Goal: Task Accomplishment & Management: Check status

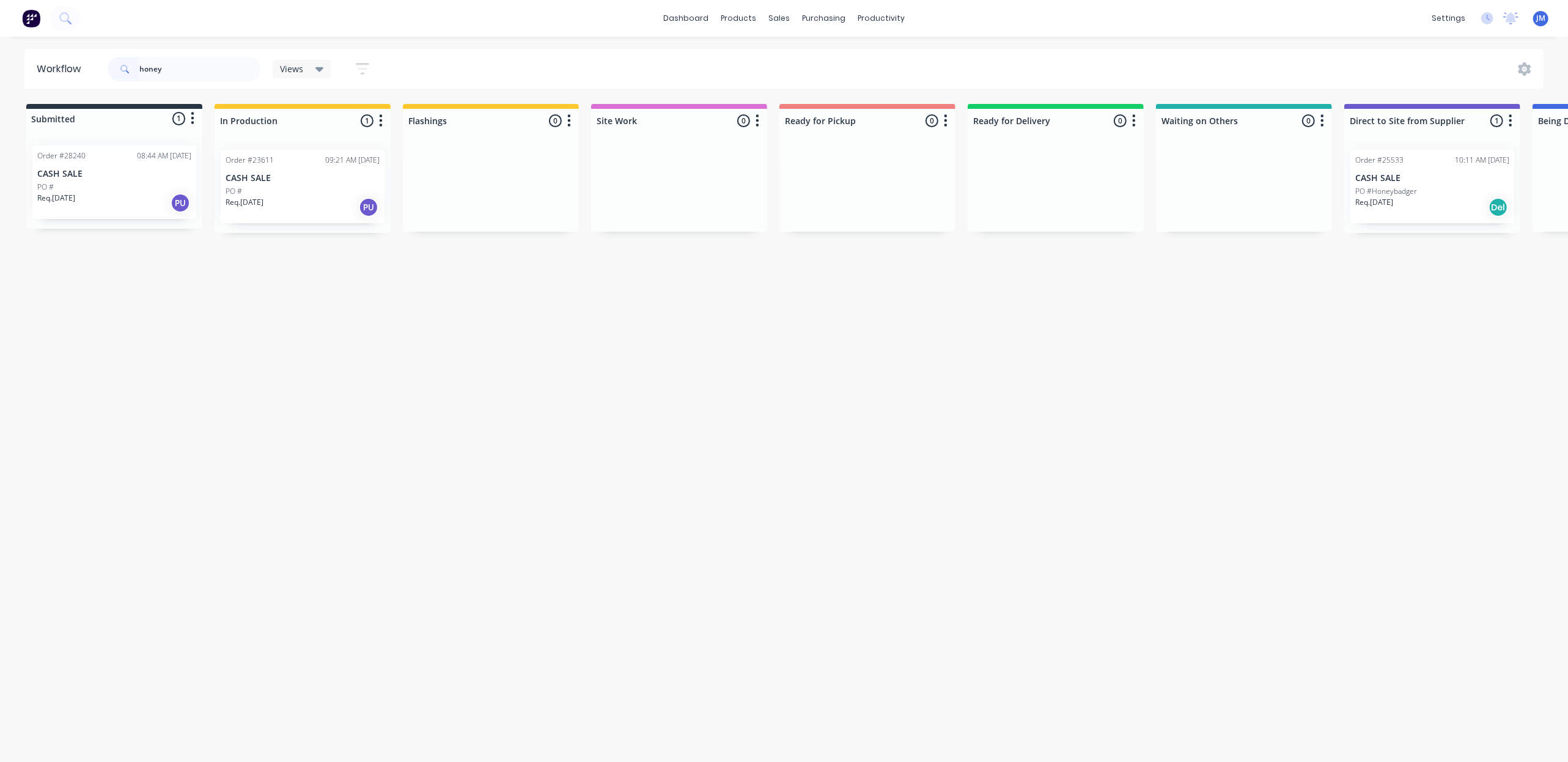
type input "honey"
click at [101, 204] on div "Req. [DATE] PU" at bounding box center [115, 204] width 154 height 21
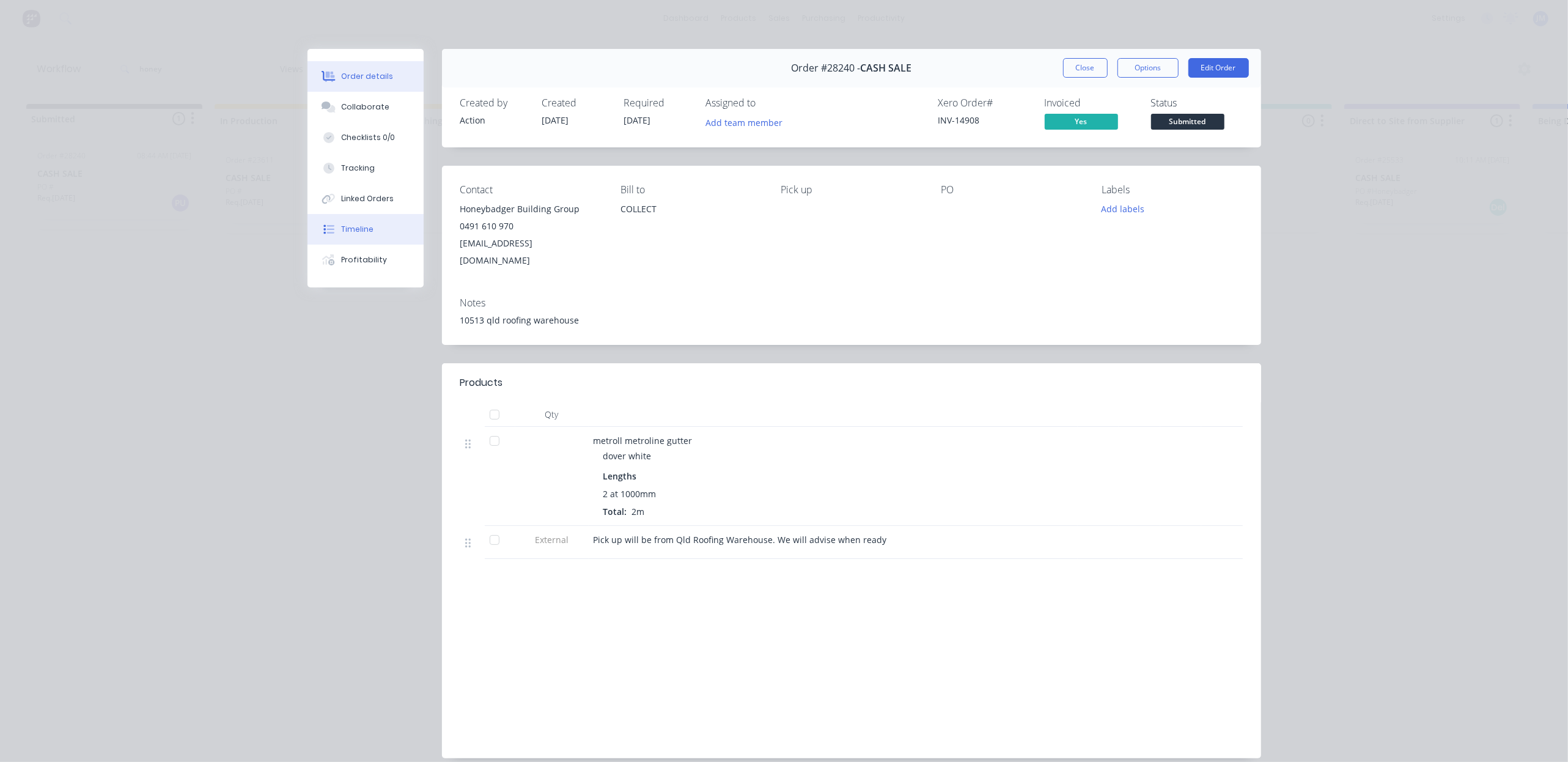
drag, startPoint x: 371, startPoint y: 241, endPoint x: 372, endPoint y: 232, distance: 9.1
click at [371, 240] on button "Timeline" at bounding box center [365, 230] width 116 height 31
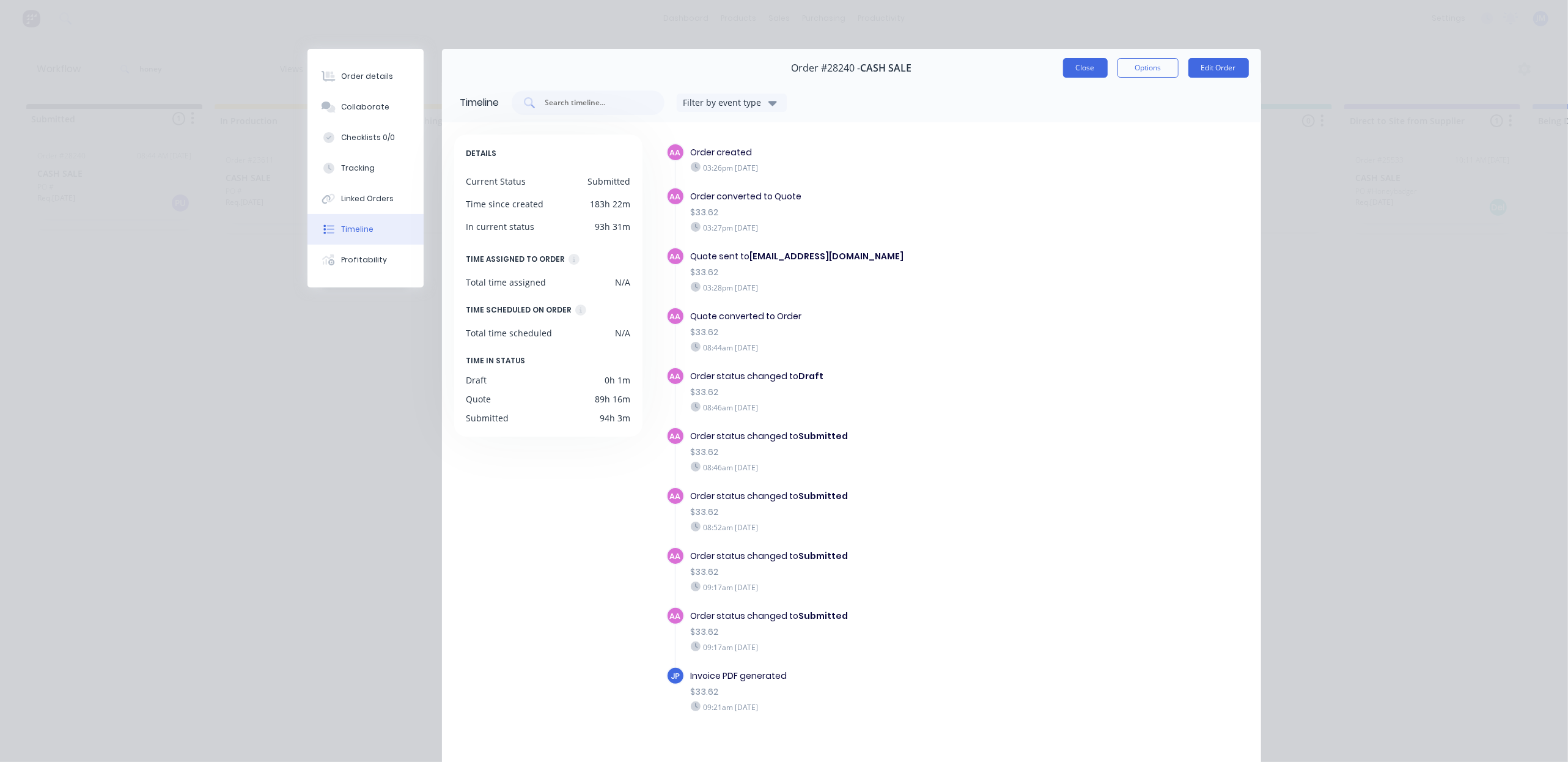
click at [1082, 71] on button "Close" at bounding box center [1086, 68] width 44 height 19
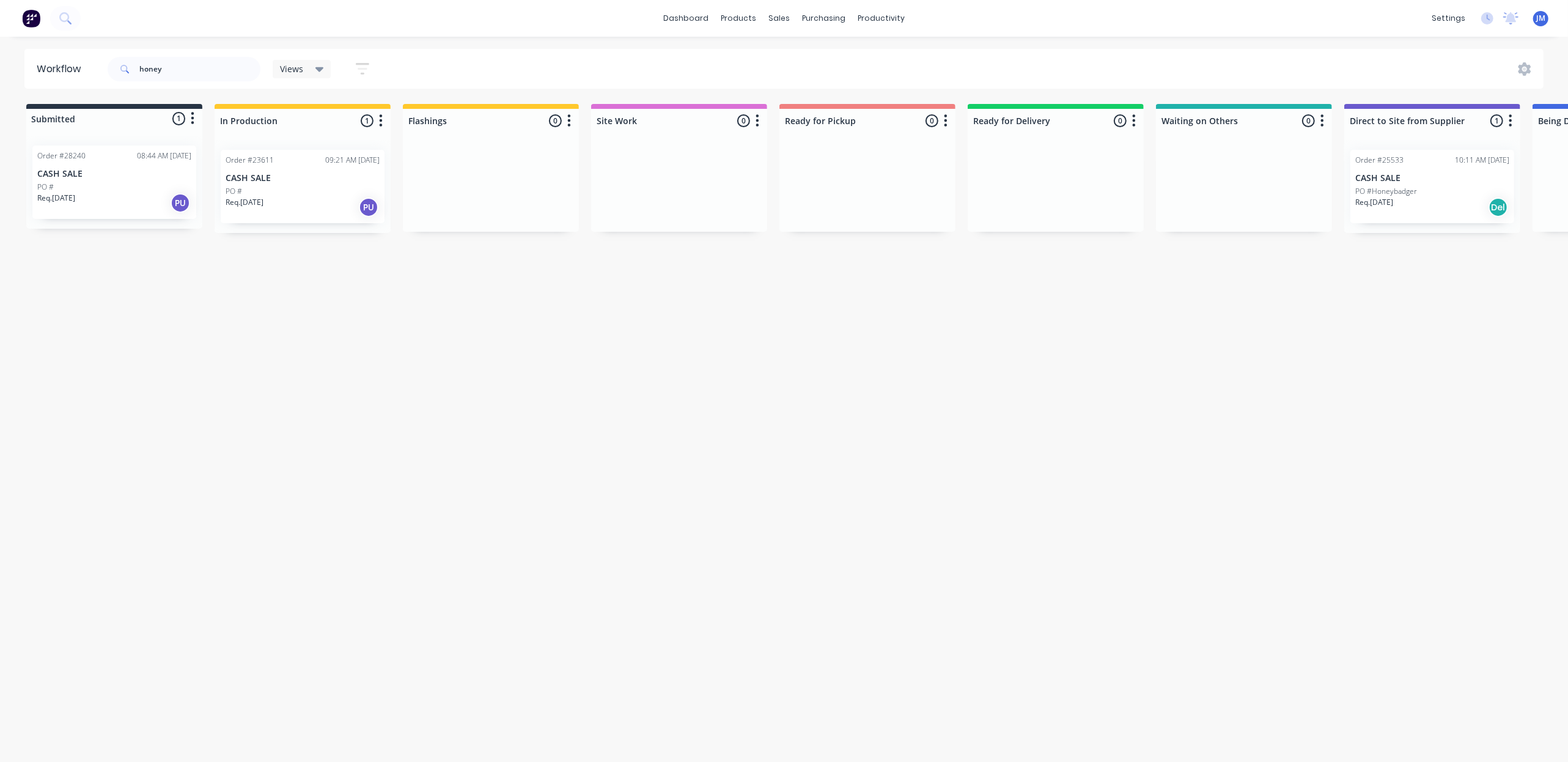
click at [1424, 205] on div "Req. [DATE] Del" at bounding box center [1433, 207] width 154 height 21
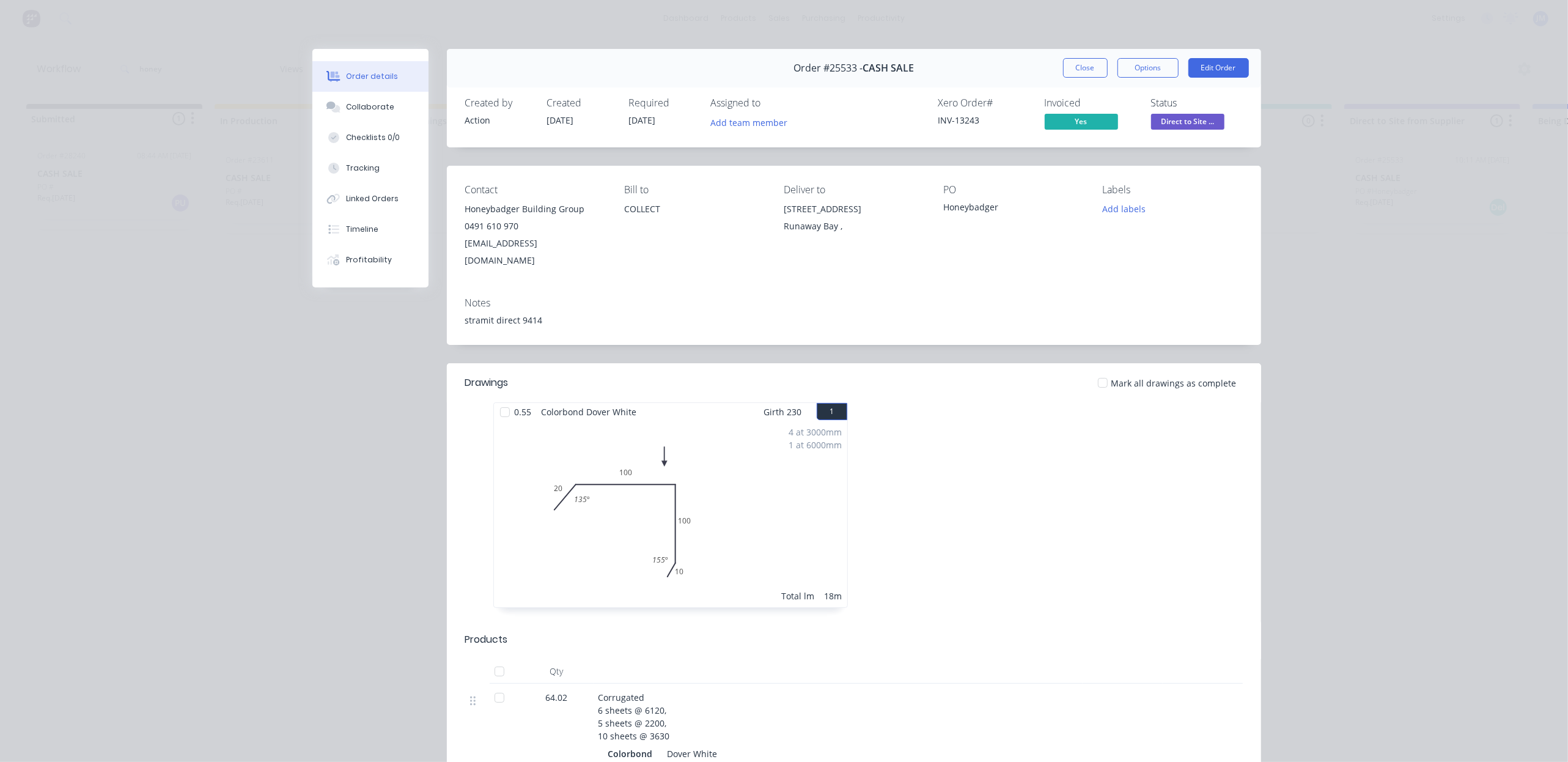
click at [1082, 66] on button "Close" at bounding box center [1086, 68] width 44 height 19
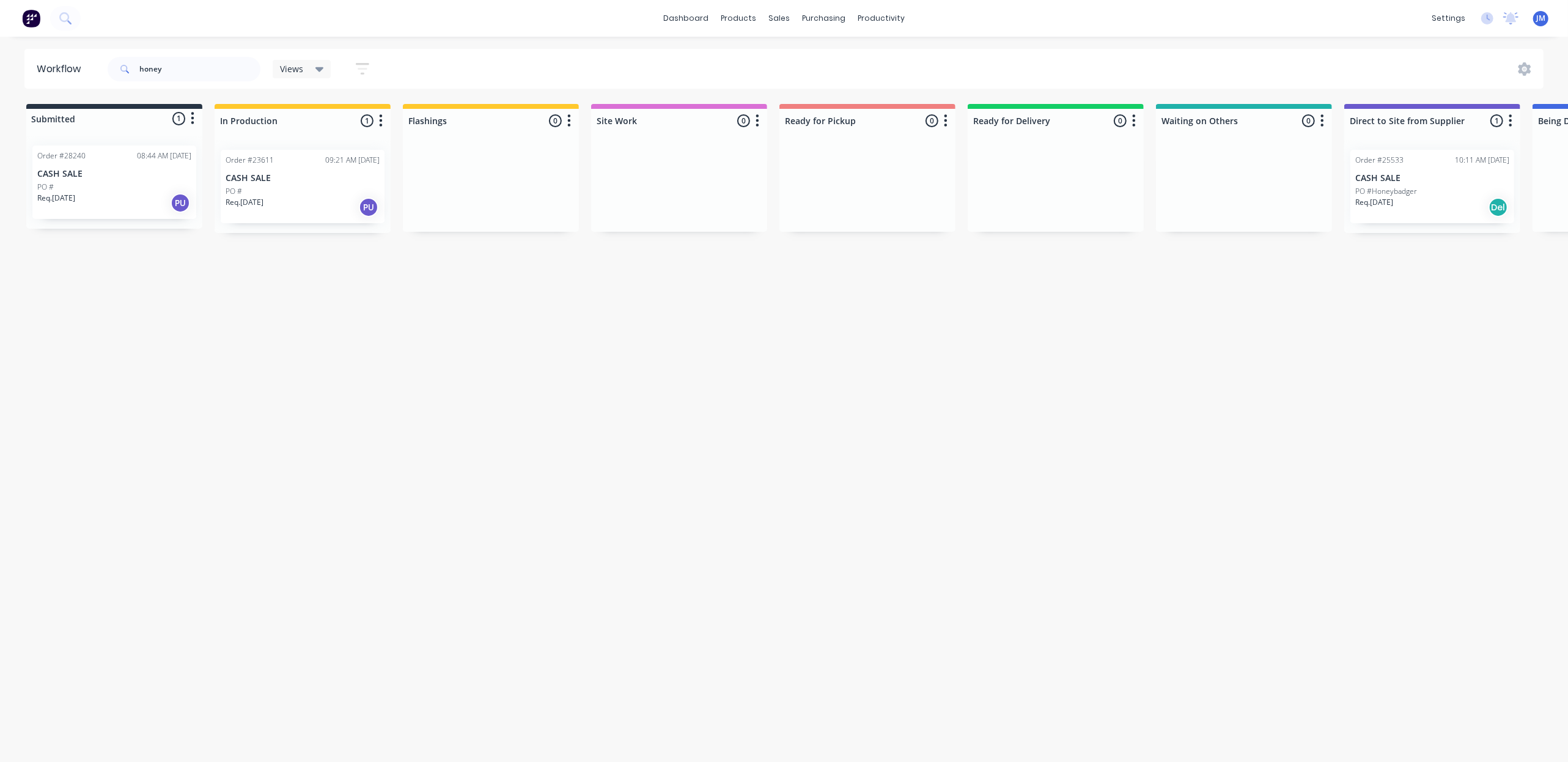
click at [316, 186] on div "PO #" at bounding box center [303, 191] width 154 height 11
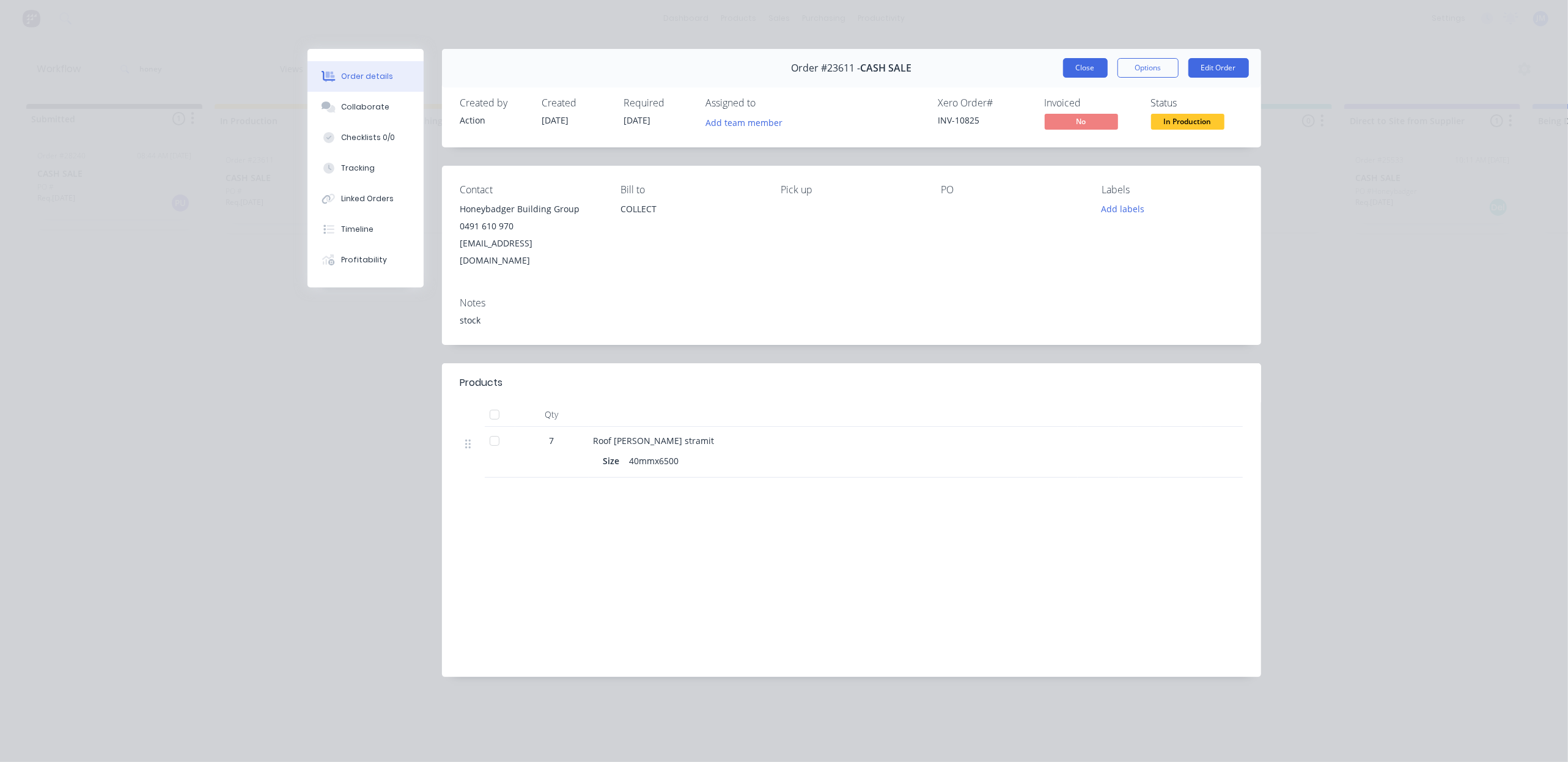
click at [1069, 67] on button "Close" at bounding box center [1086, 68] width 44 height 19
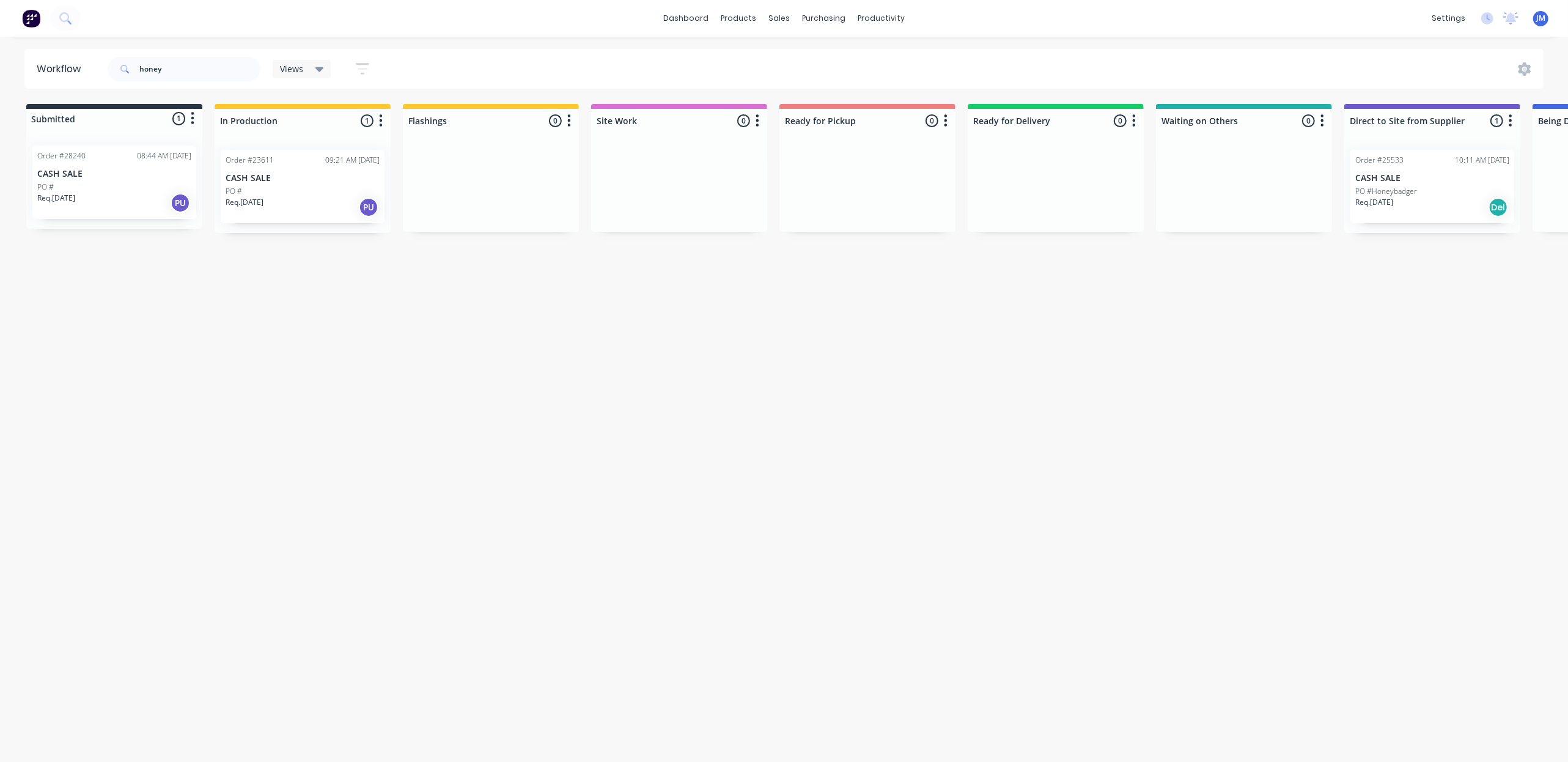
click at [110, 187] on div "PO #" at bounding box center [115, 186] width 154 height 11
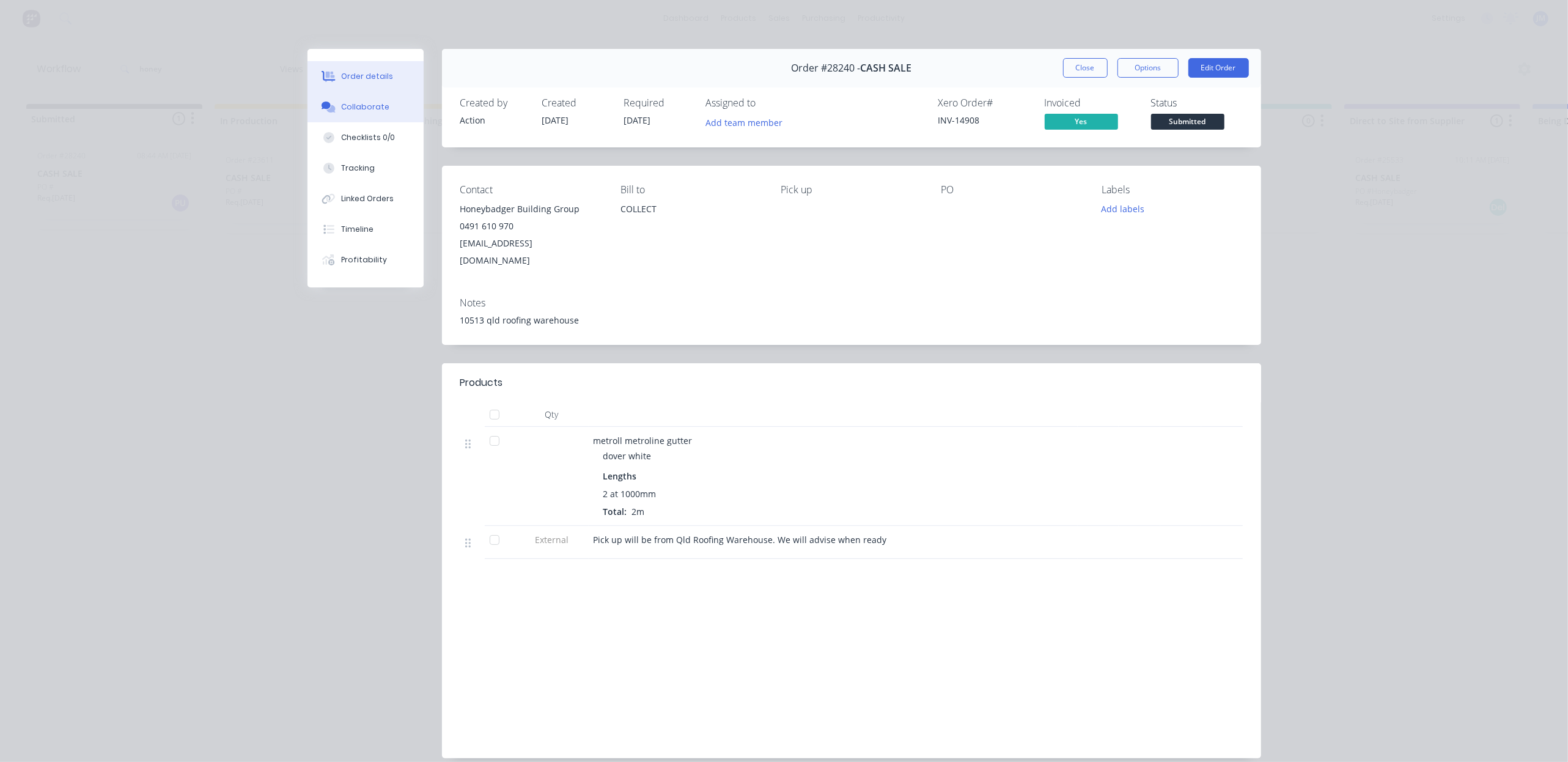
click at [365, 96] on button "Collaborate" at bounding box center [365, 107] width 116 height 31
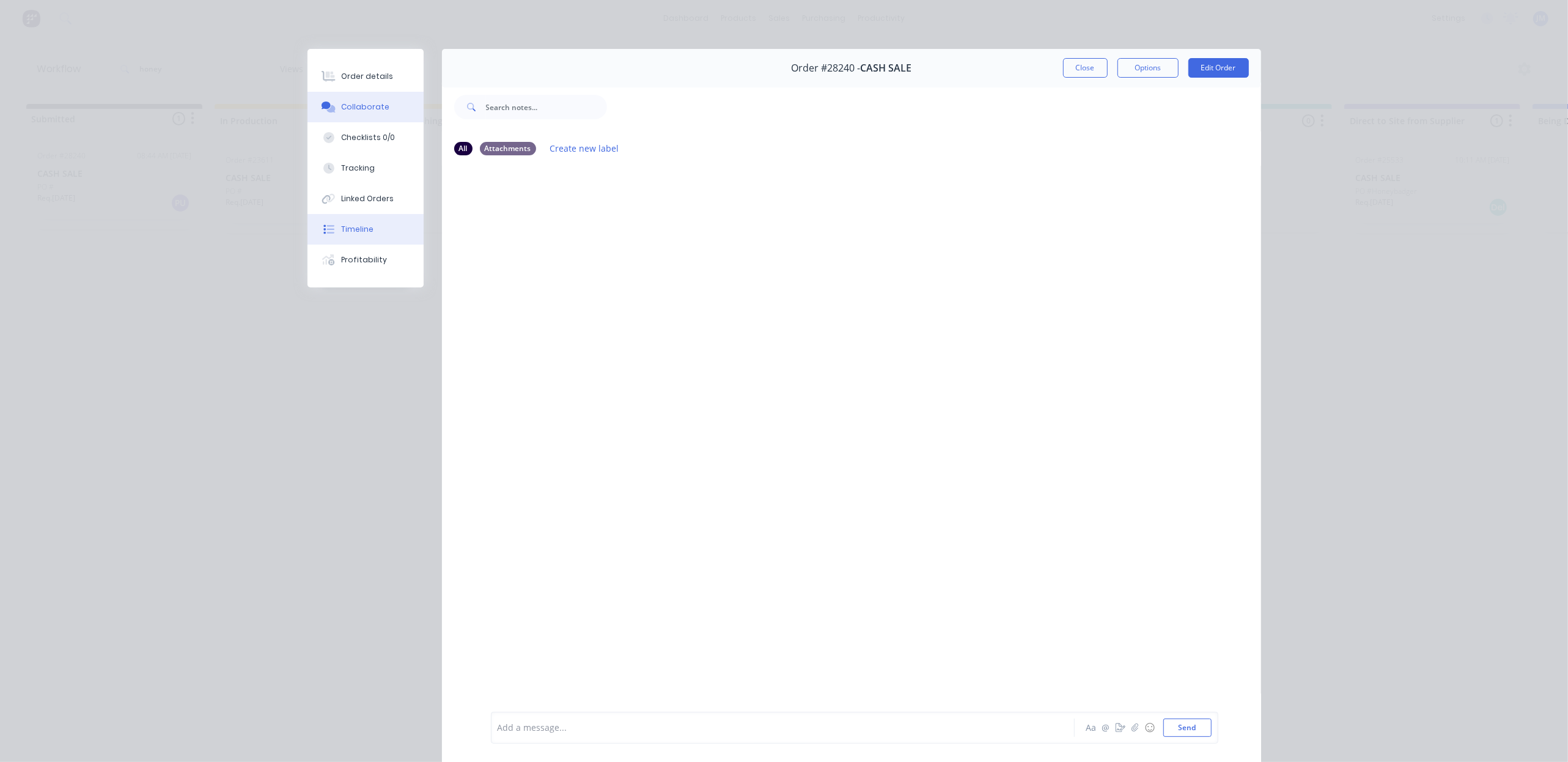
click at [366, 233] on button "Timeline" at bounding box center [365, 230] width 116 height 31
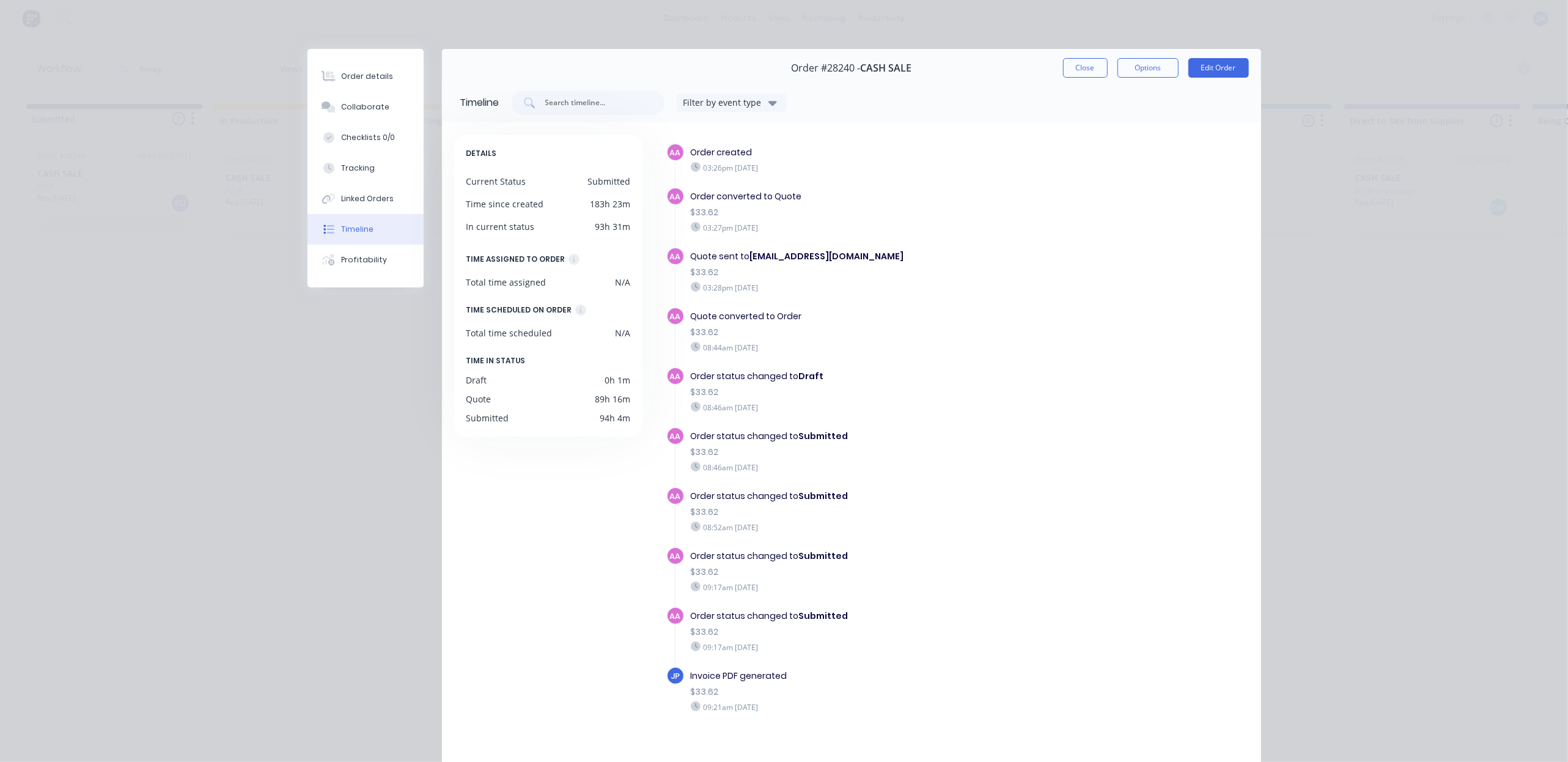
click at [1071, 73] on button "Close" at bounding box center [1086, 68] width 44 height 19
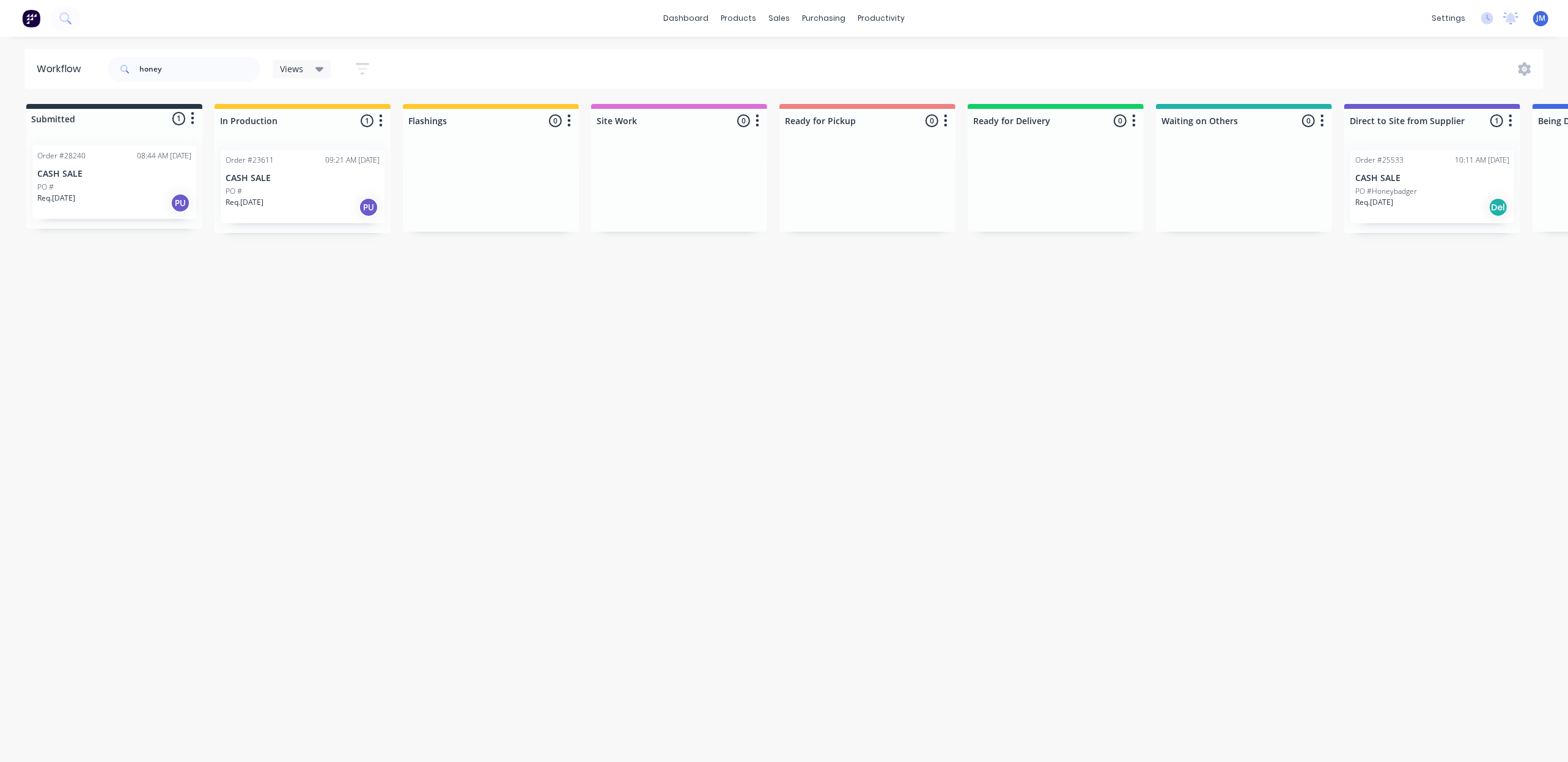
click at [128, 206] on div "Req. [DATE] PU" at bounding box center [115, 204] width 154 height 21
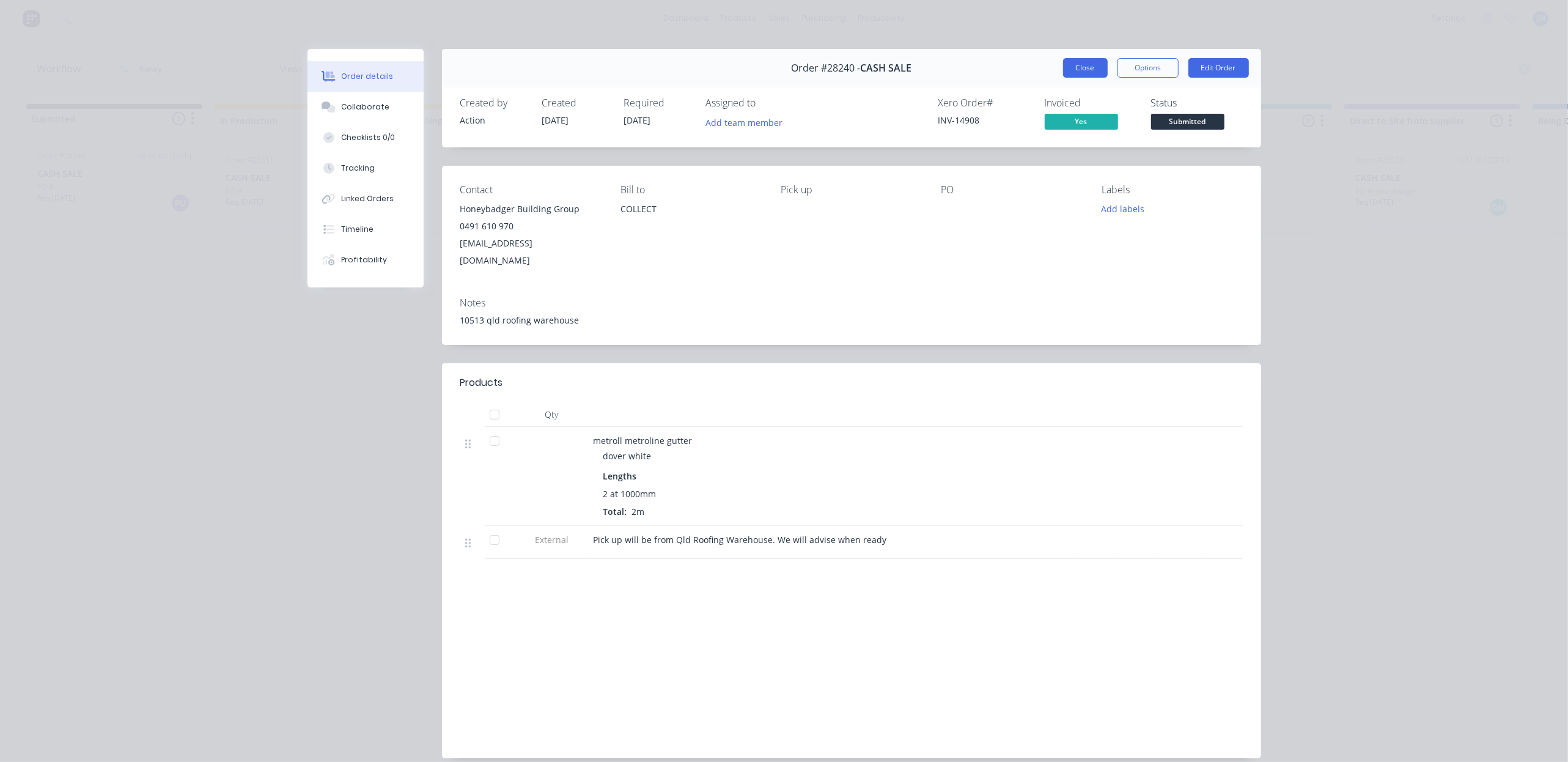
click at [1086, 66] on button "Close" at bounding box center [1086, 68] width 44 height 19
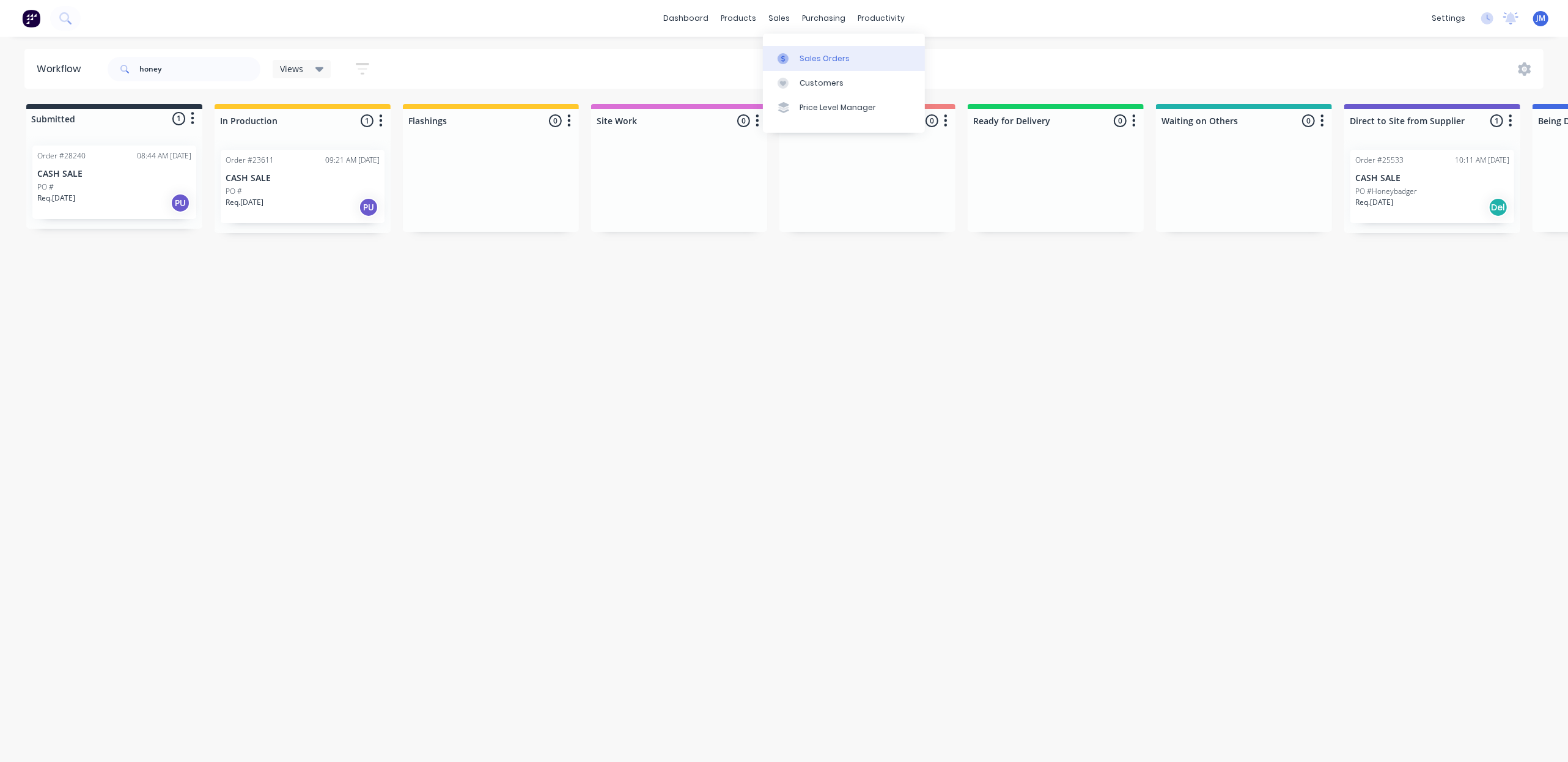
click at [808, 50] on link "Sales Orders" at bounding box center [844, 58] width 162 height 24
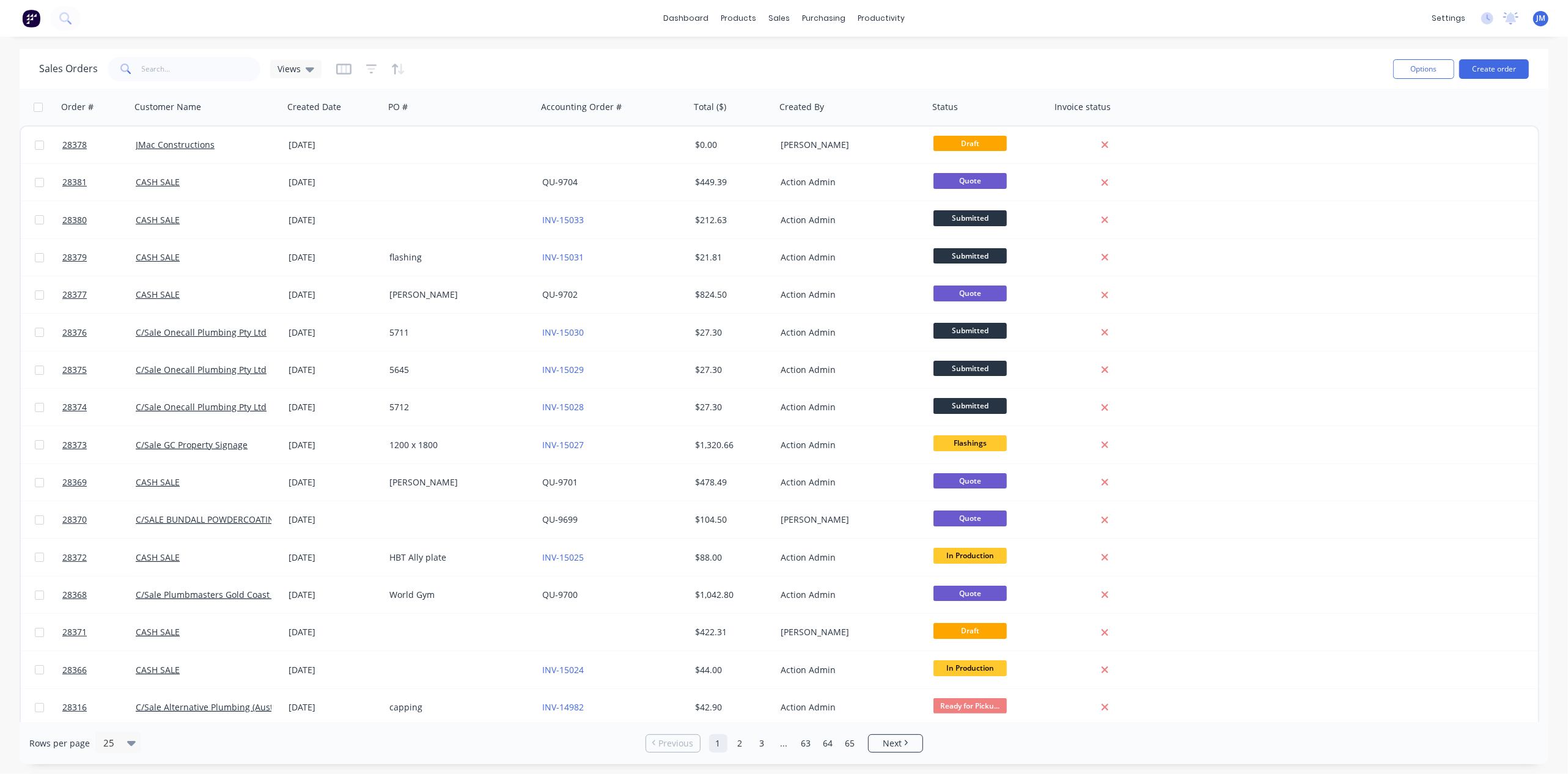
click at [186, 47] on div "dashboard products sales purchasing productivity dashboard products Product Cat…" at bounding box center [784, 387] width 1568 height 774
drag, startPoint x: 189, startPoint y: 59, endPoint x: 203, endPoint y: 59, distance: 14.0
click at [193, 59] on input "text" at bounding box center [202, 68] width 120 height 24
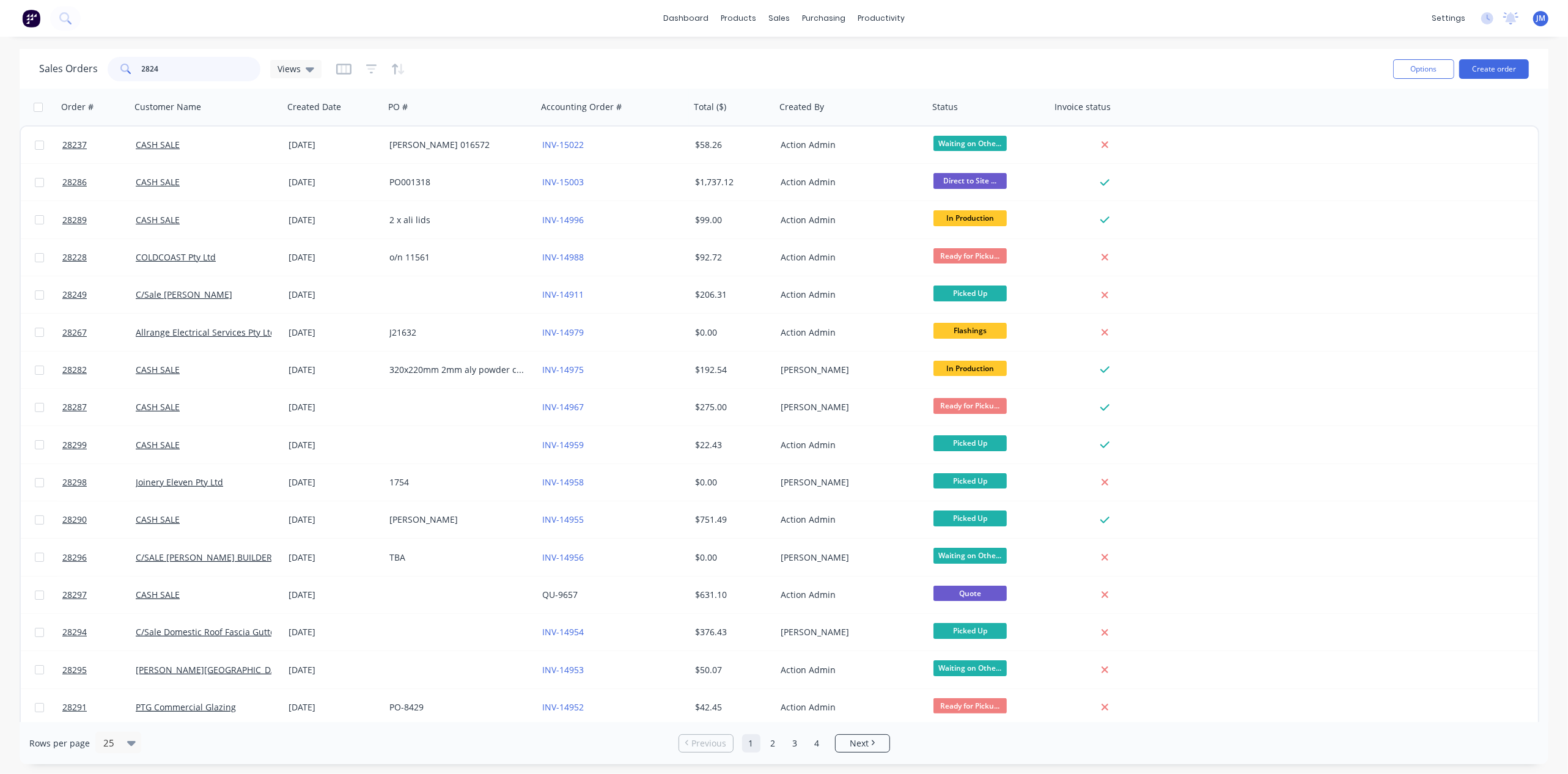
type input "28240"
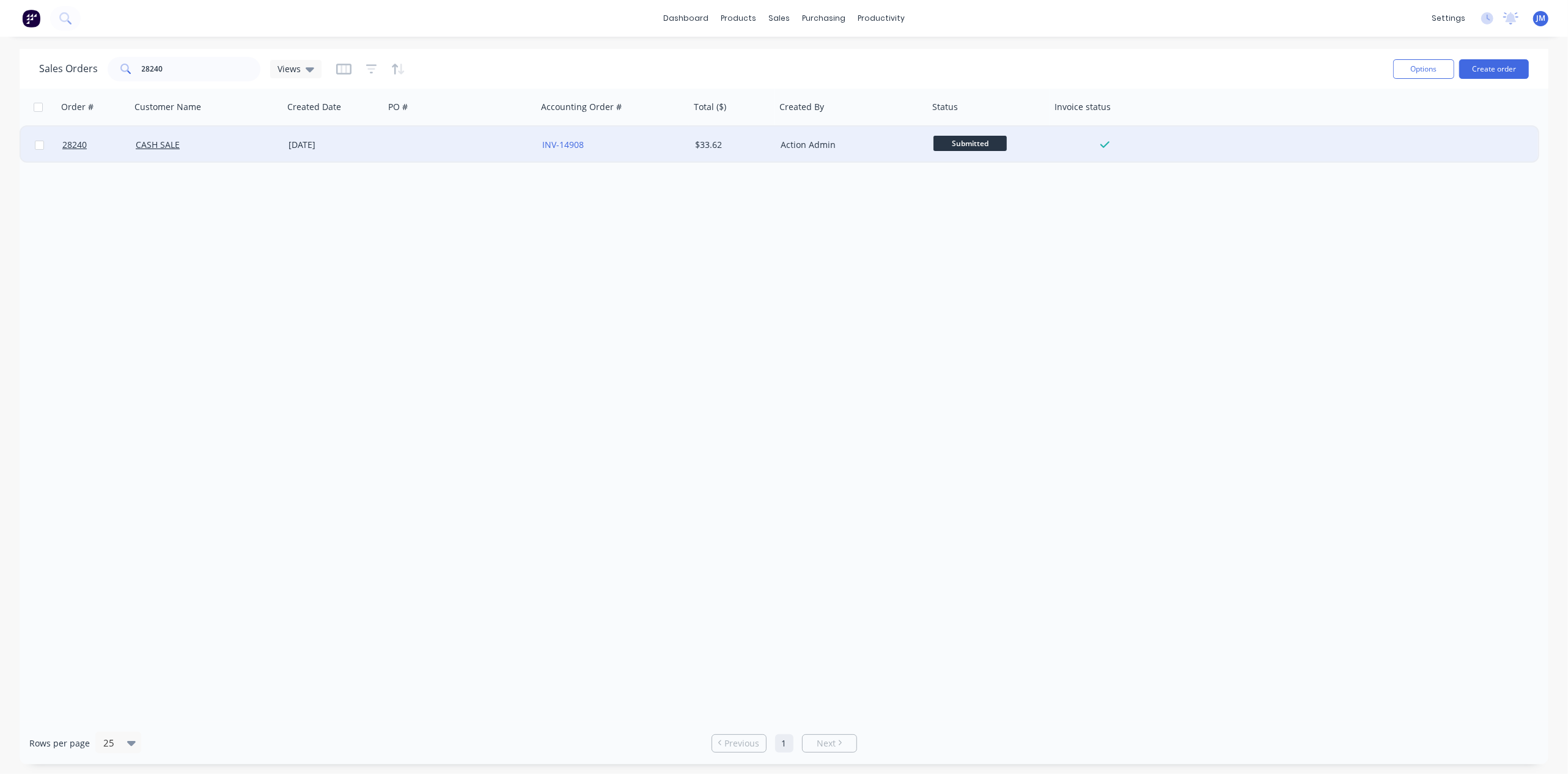
click at [514, 154] on div at bounding box center [461, 145] width 152 height 37
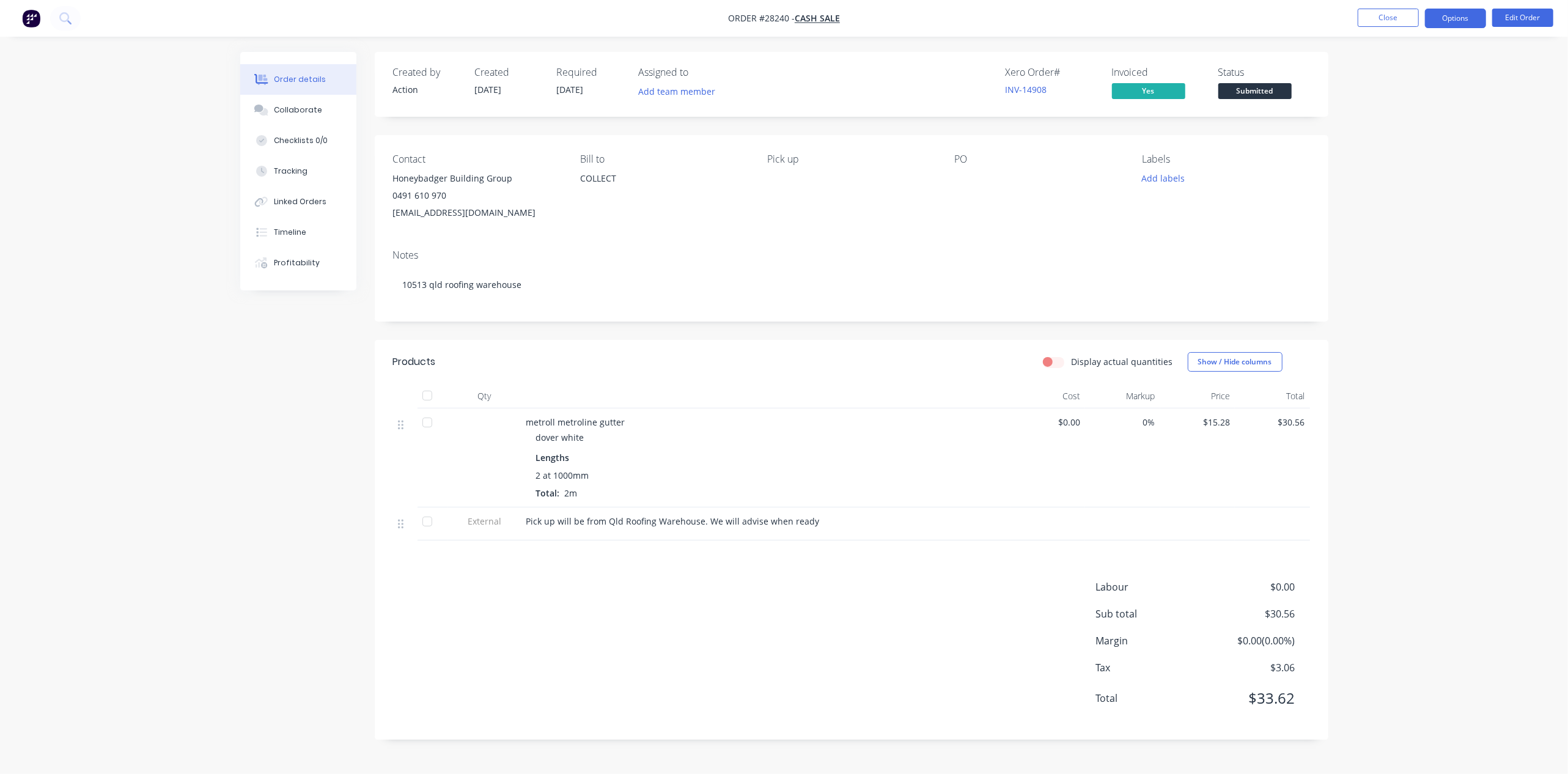
click at [1446, 20] on button "Options" at bounding box center [1455, 18] width 61 height 19
click at [1426, 139] on div "Work Order" at bounding box center [1419, 147] width 113 height 17
click at [1417, 122] on div "Without pricing" at bounding box center [1419, 123] width 113 height 17
click at [1382, 11] on button "Close" at bounding box center [1388, 17] width 61 height 18
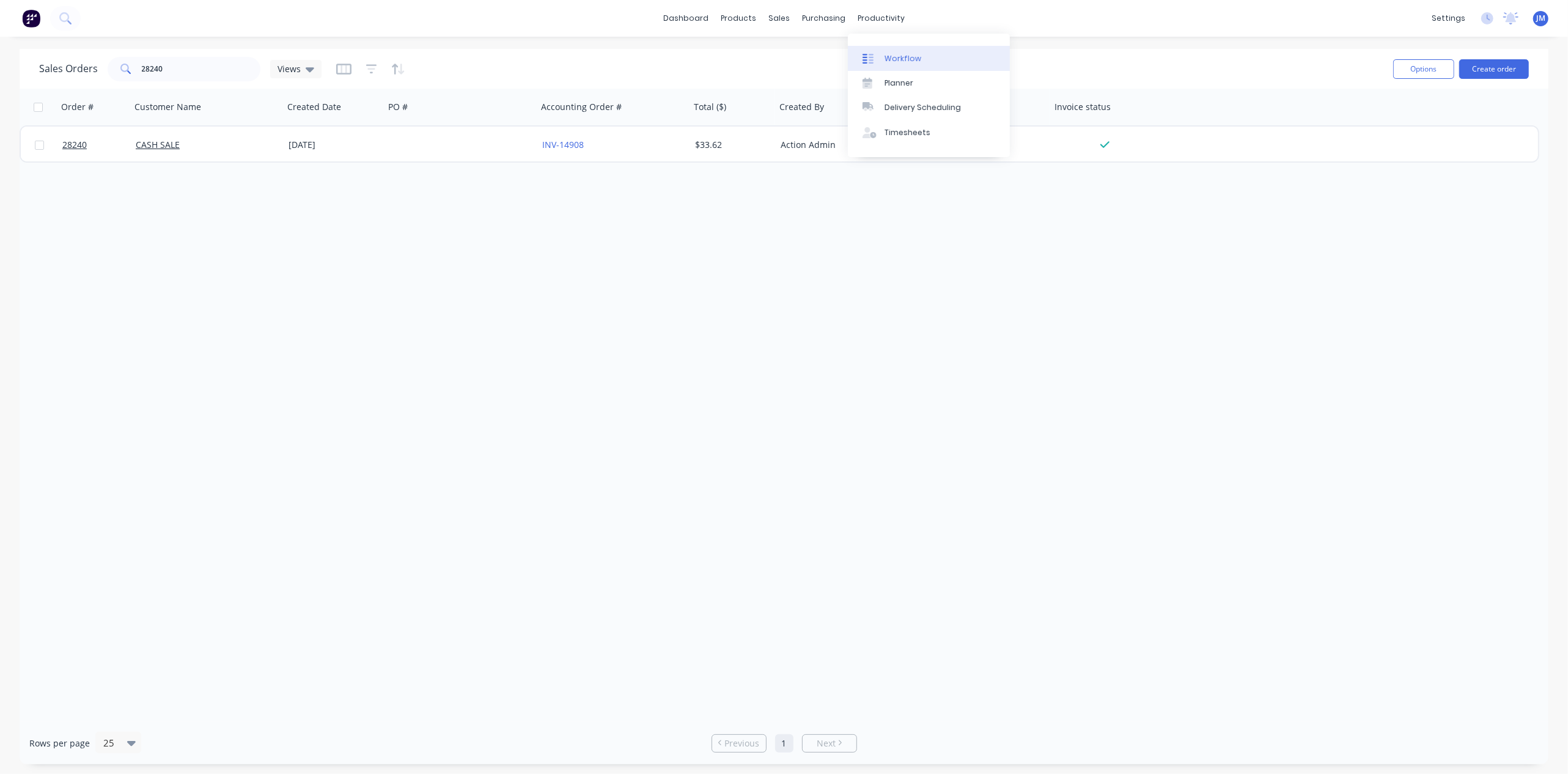
click at [898, 47] on link "Workflow" at bounding box center [929, 58] width 162 height 24
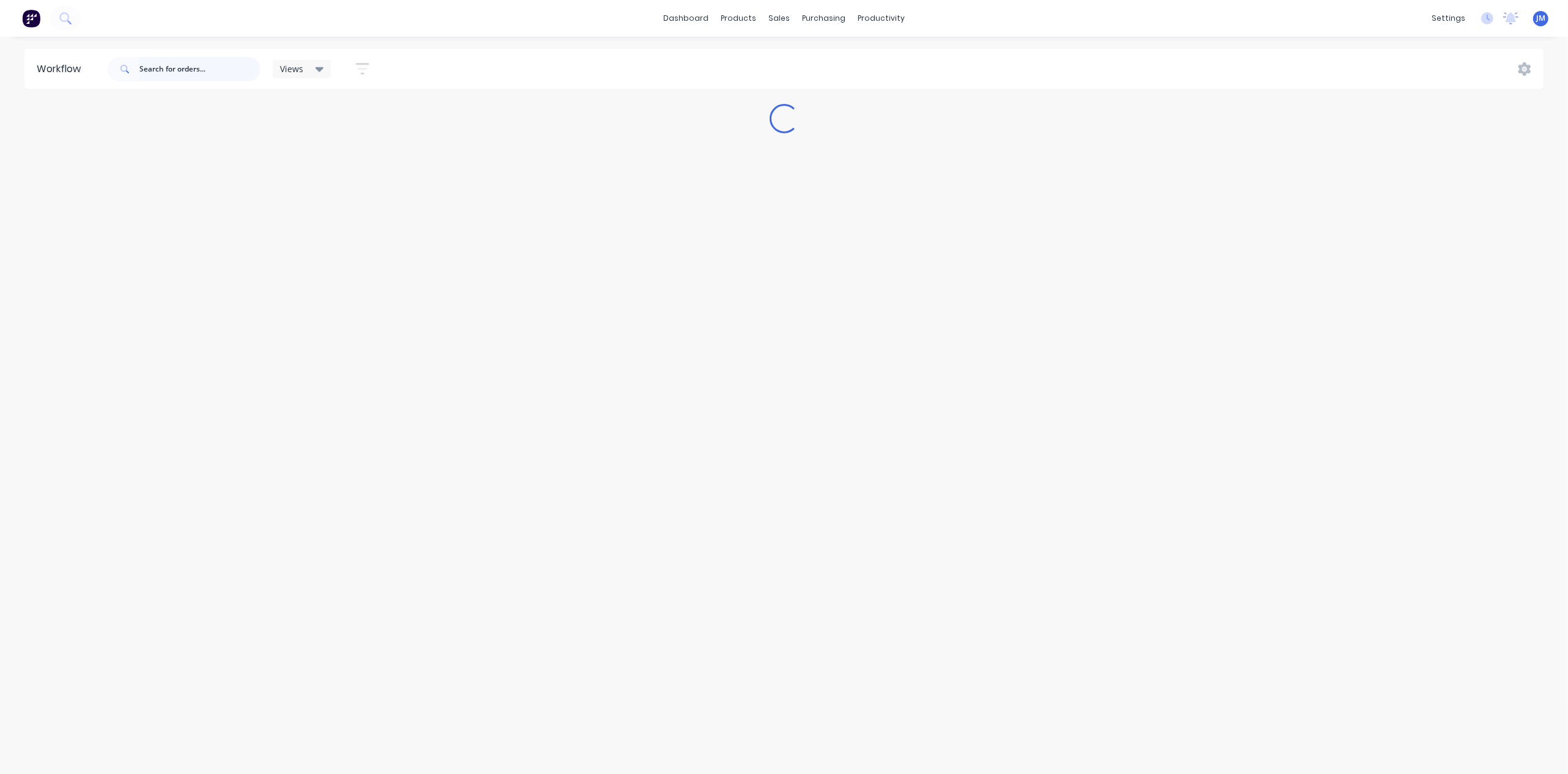
click at [193, 68] on input "text" at bounding box center [201, 68] width 122 height 24
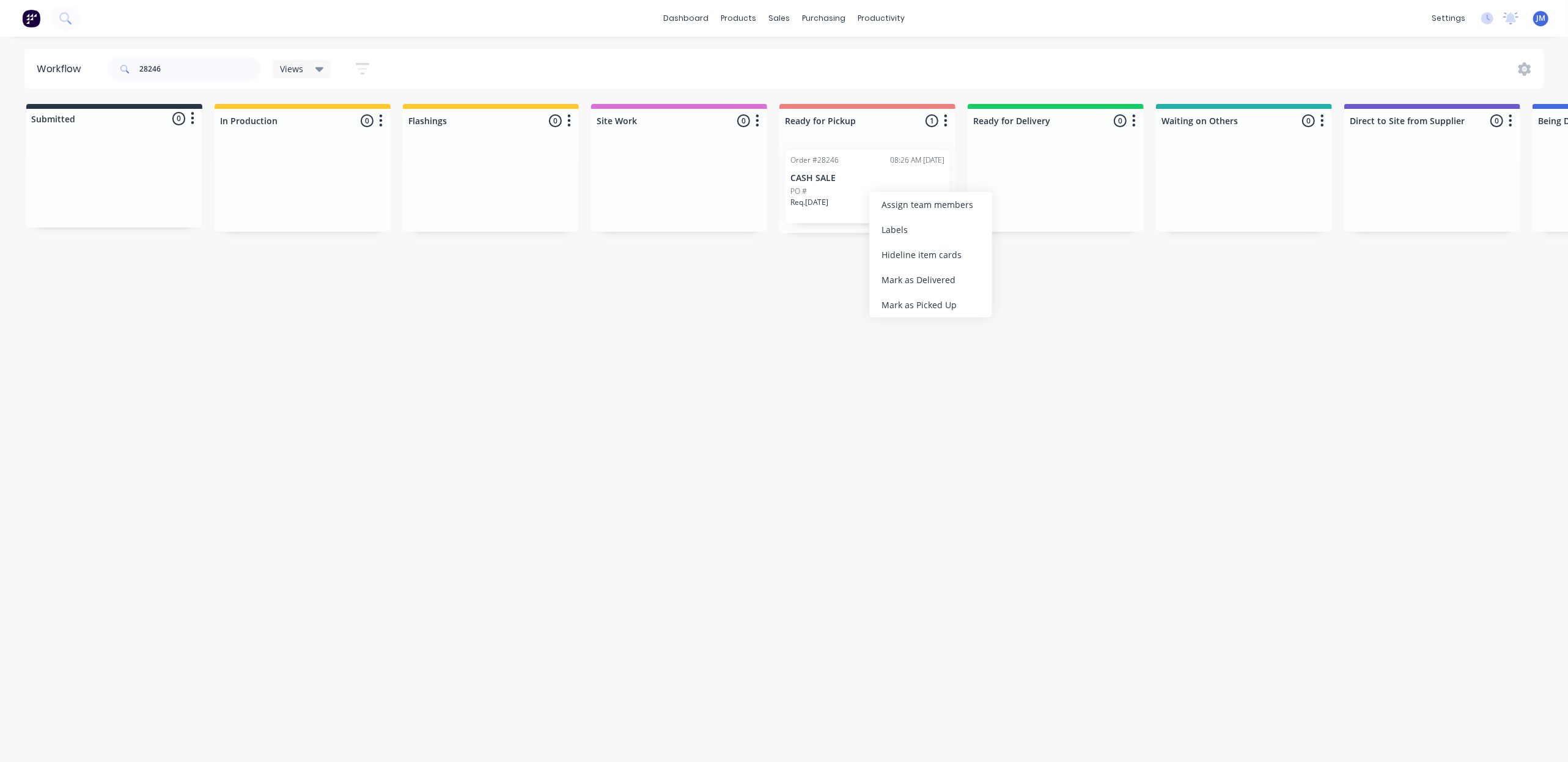
click at [908, 312] on div "Mark as Picked Up" at bounding box center [931, 305] width 122 height 25
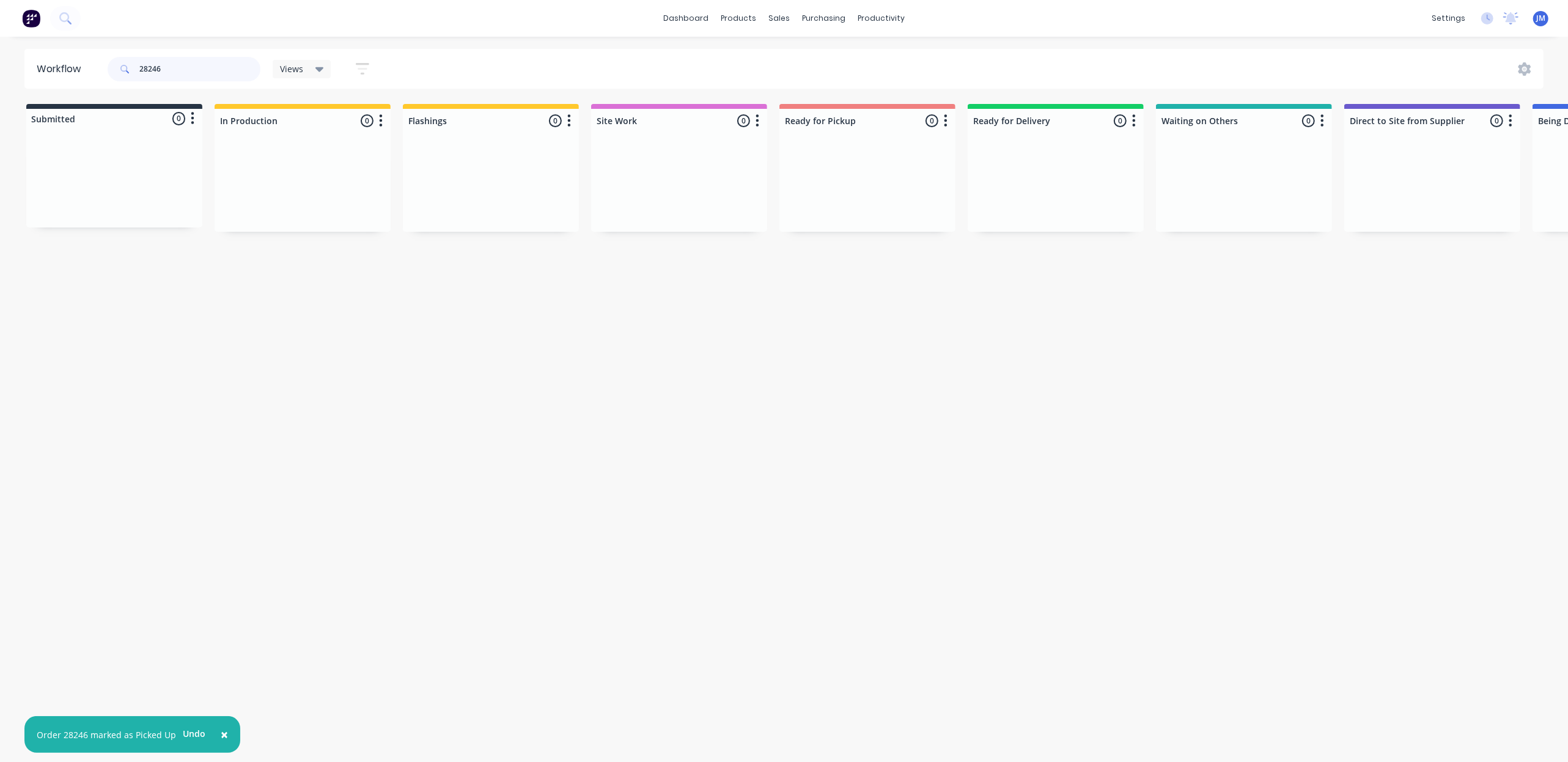
drag, startPoint x: 167, startPoint y: 68, endPoint x: 182, endPoint y: 68, distance: 15.0
click at [168, 67] on input "28246" at bounding box center [201, 68] width 122 height 24
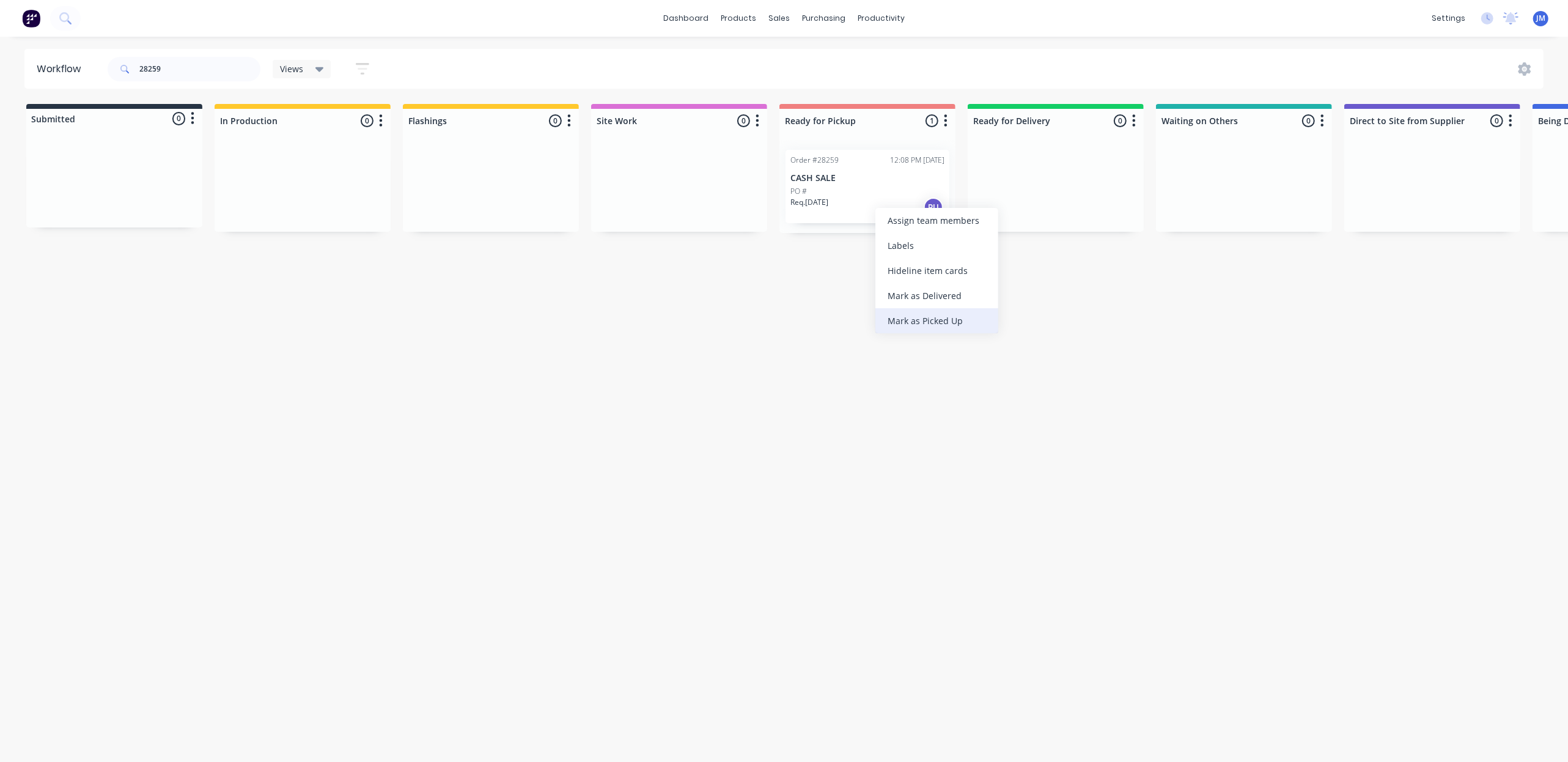
click at [928, 313] on div "Mark as Picked Up" at bounding box center [936, 321] width 122 height 25
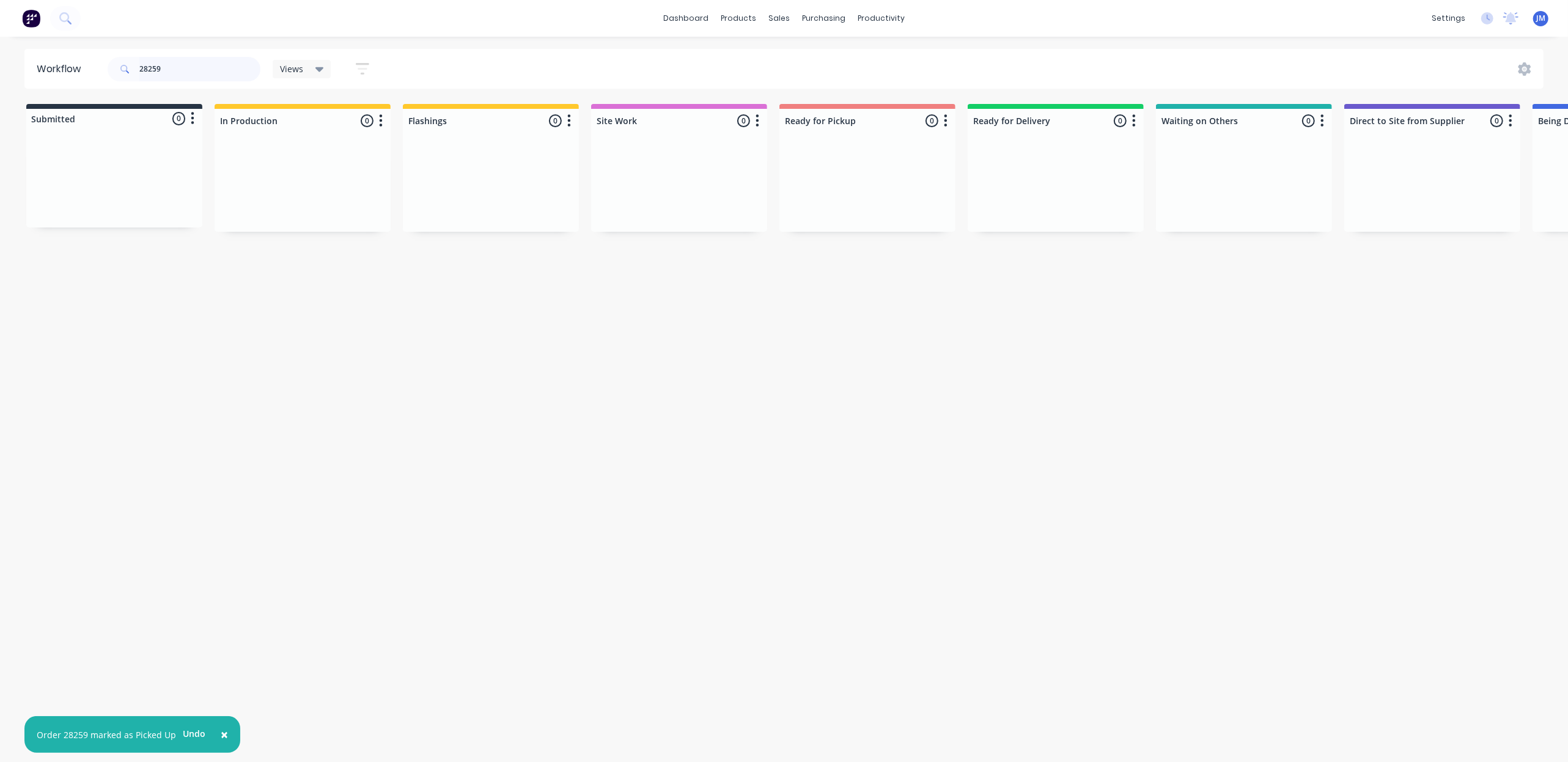
click at [186, 73] on input "28259" at bounding box center [201, 68] width 122 height 24
drag, startPoint x: 848, startPoint y: 200, endPoint x: 864, endPoint y: 197, distance: 16.3
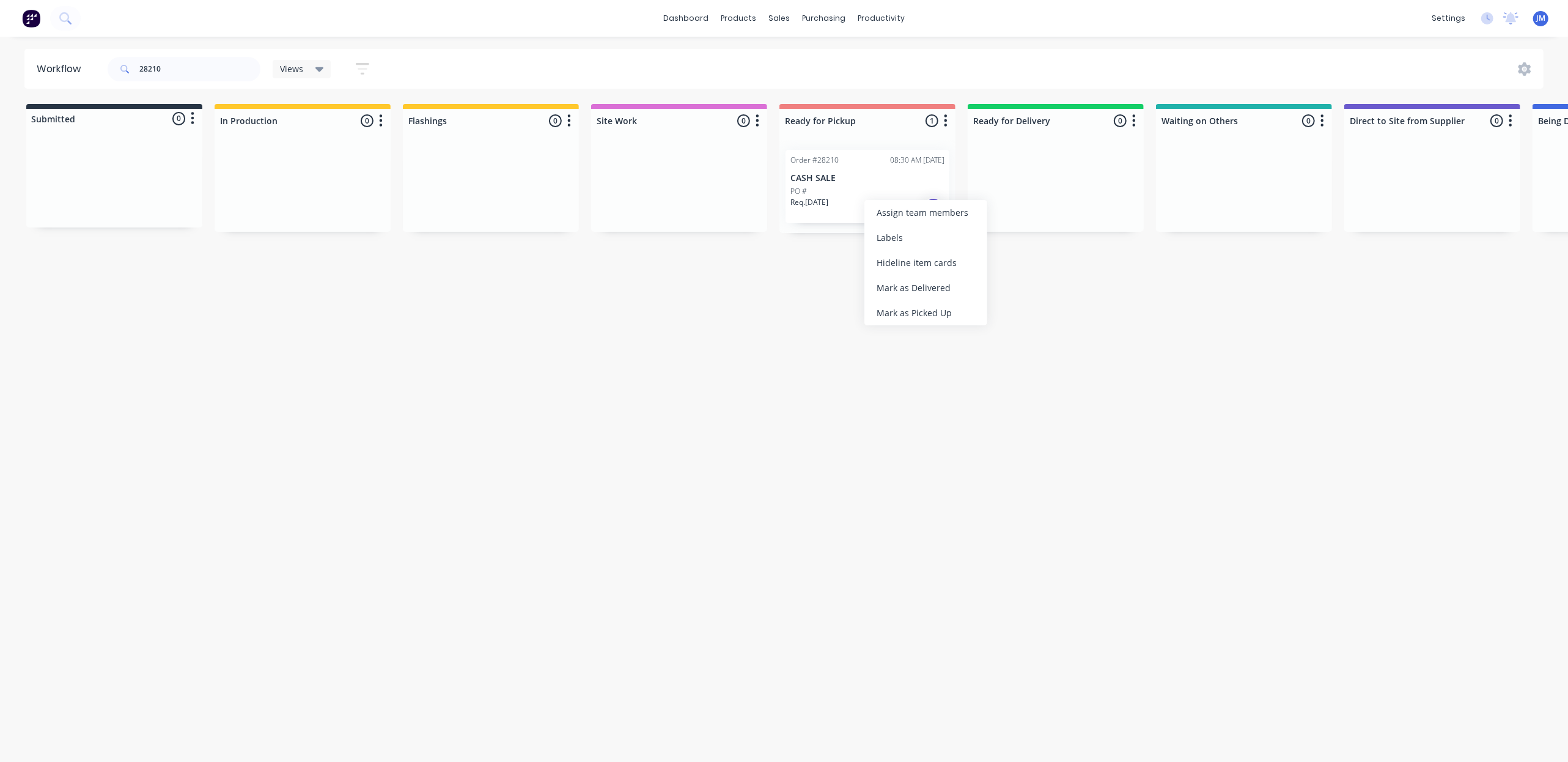
drag, startPoint x: 926, startPoint y: 316, endPoint x: 512, endPoint y: 204, distance: 428.9
click at [926, 315] on div "Mark as Picked Up" at bounding box center [925, 313] width 122 height 25
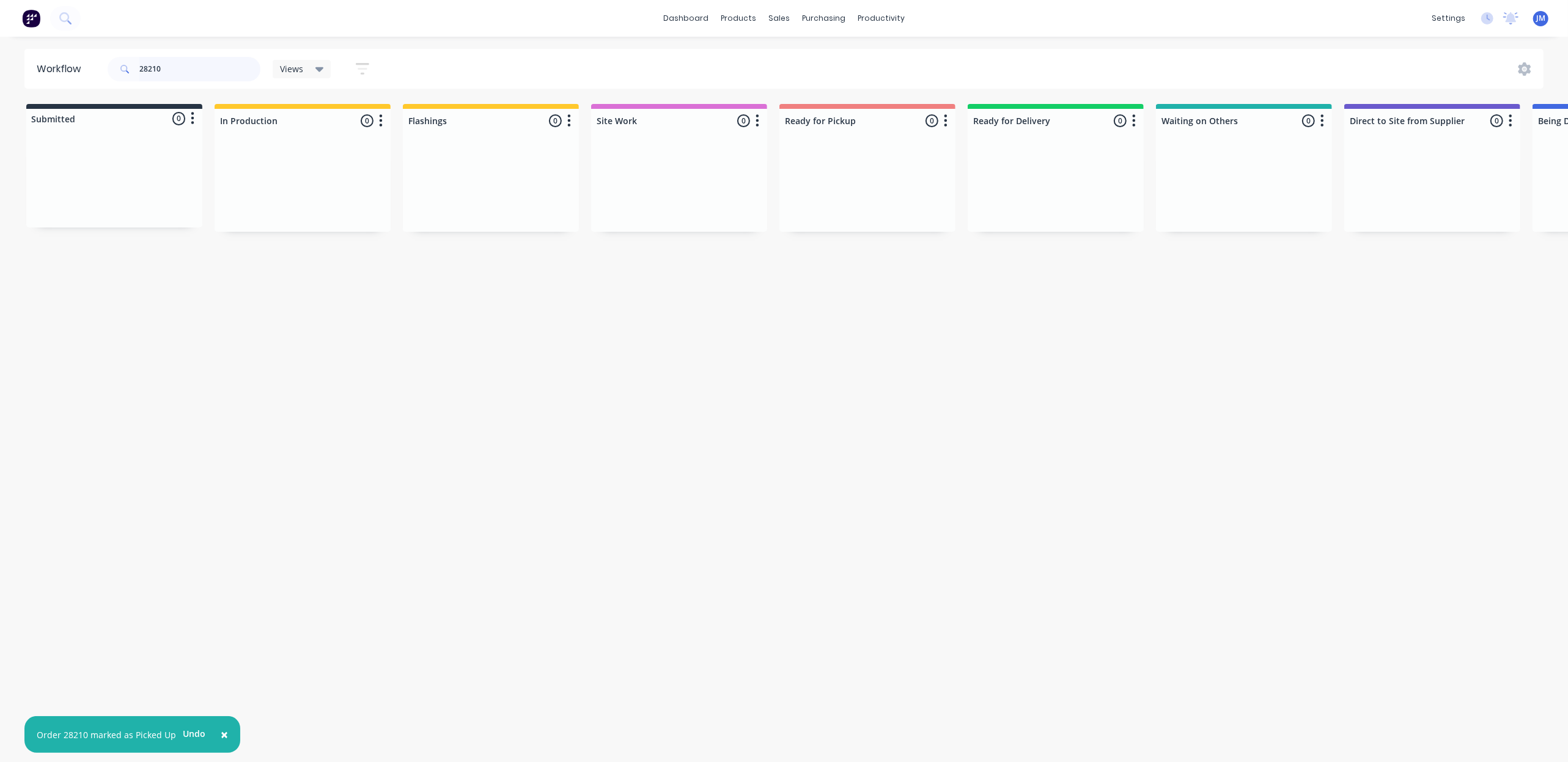
click at [228, 68] on input "28210" at bounding box center [201, 68] width 122 height 24
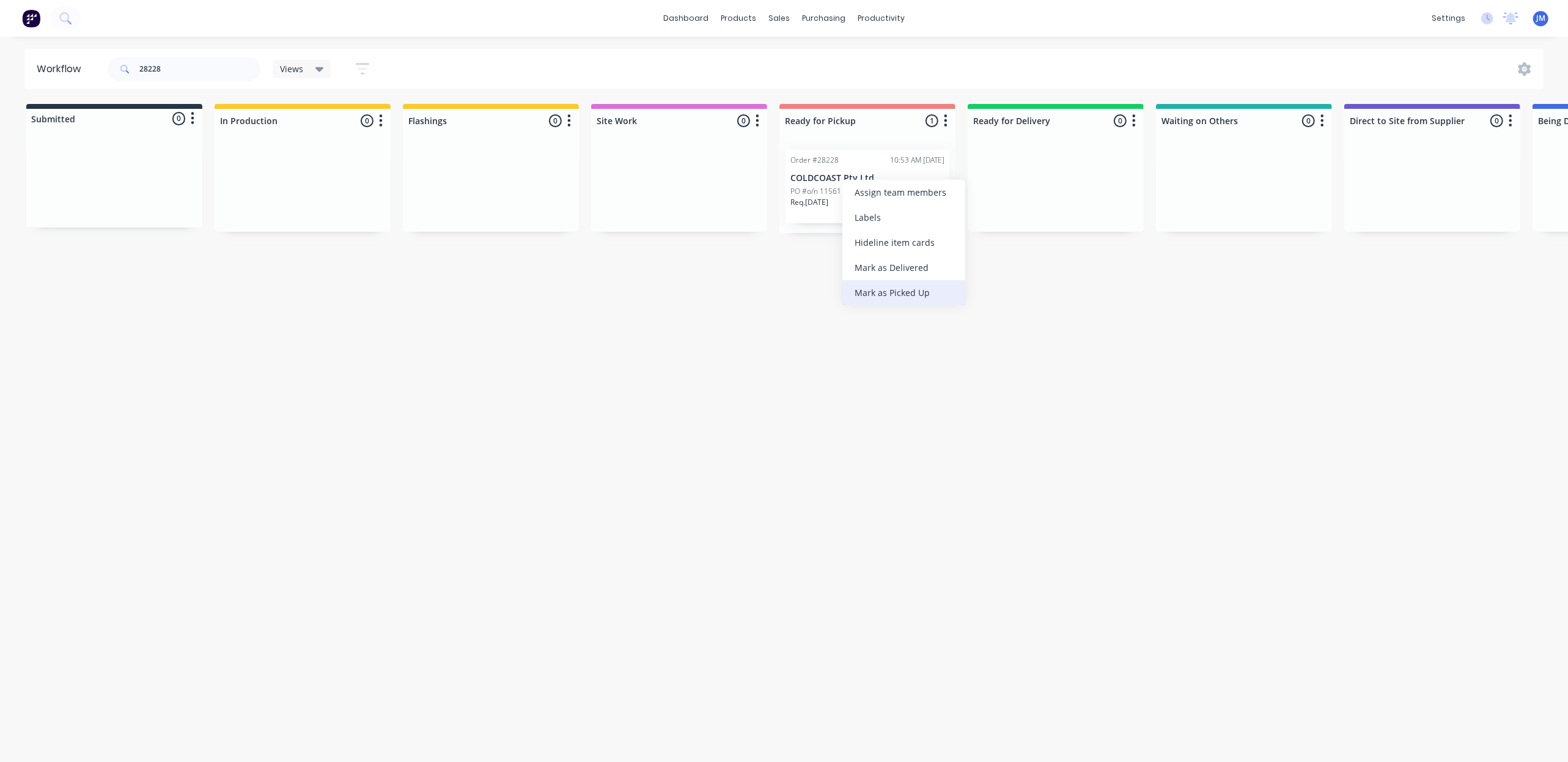
click at [916, 289] on div "Mark as Picked Up" at bounding box center [904, 292] width 122 height 25
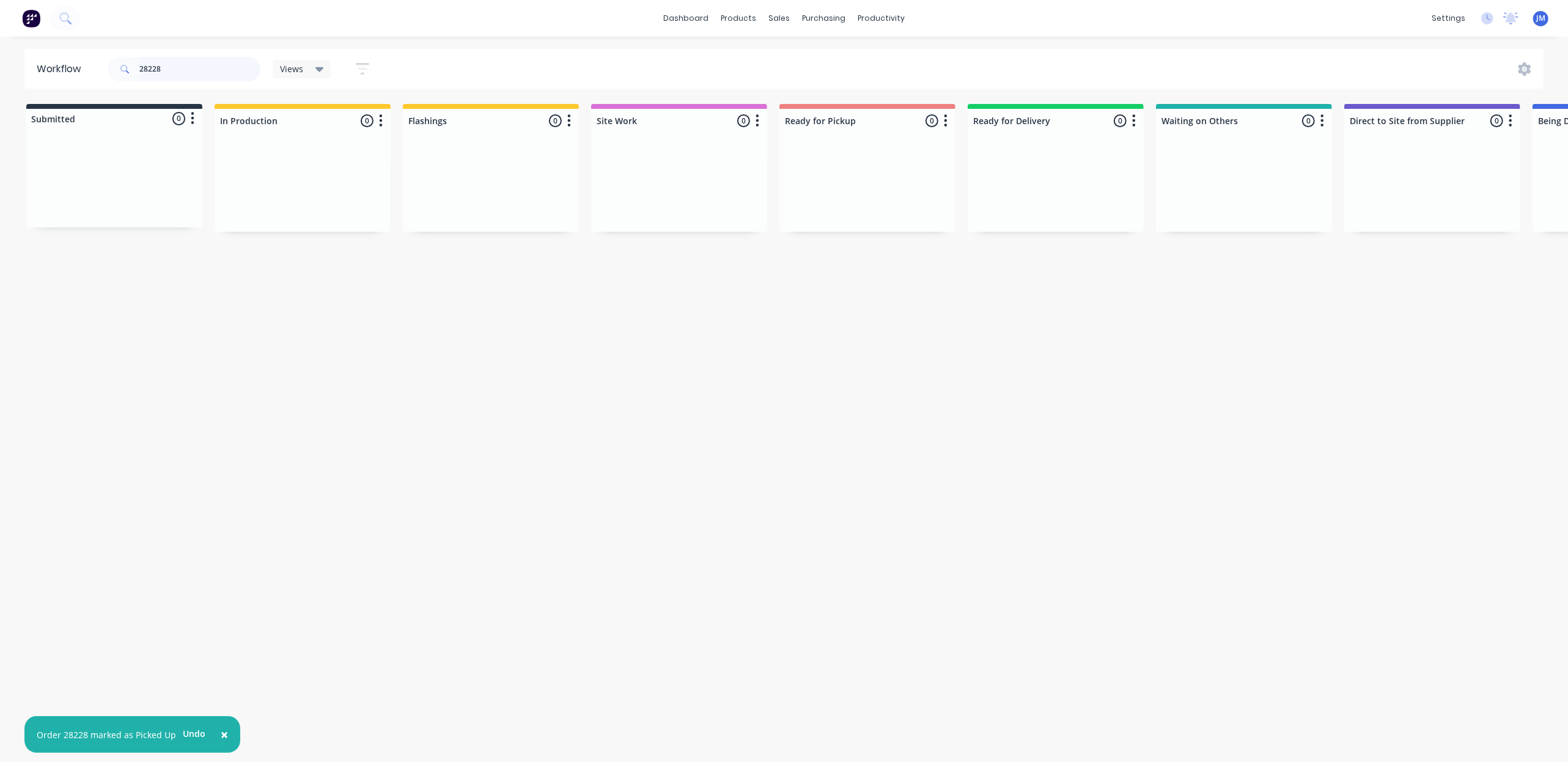
click at [195, 71] on input "28228" at bounding box center [201, 68] width 122 height 24
type input "2"
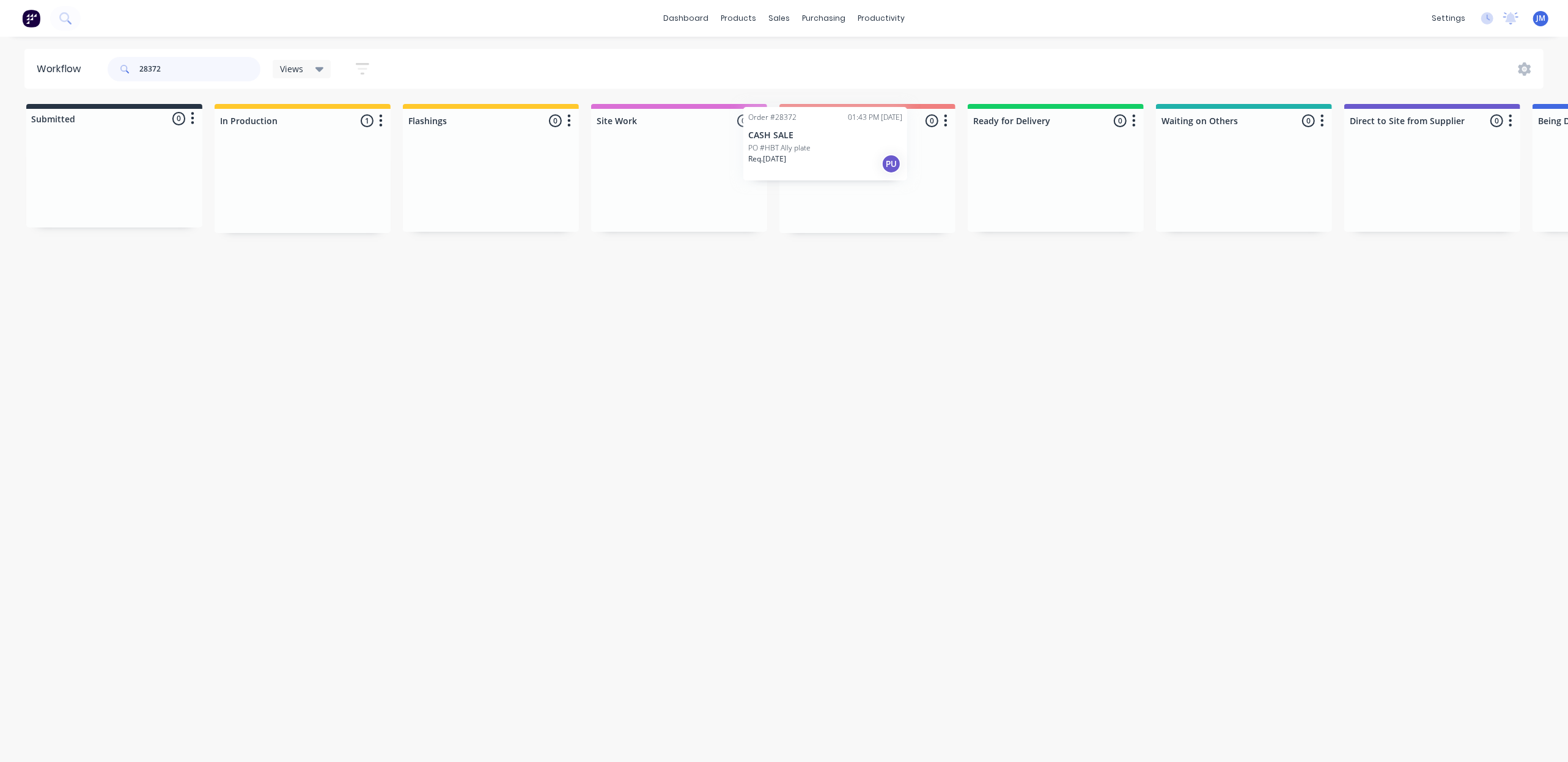
drag, startPoint x: 745, startPoint y: 109, endPoint x: 850, endPoint y: 179, distance: 126.2
click at [850, 179] on div "Submitted 0 Status colour #273444 hex #273444 Save Cancel Summaries Total order…" at bounding box center [1098, 169] width 2216 height 129
type input "28315"
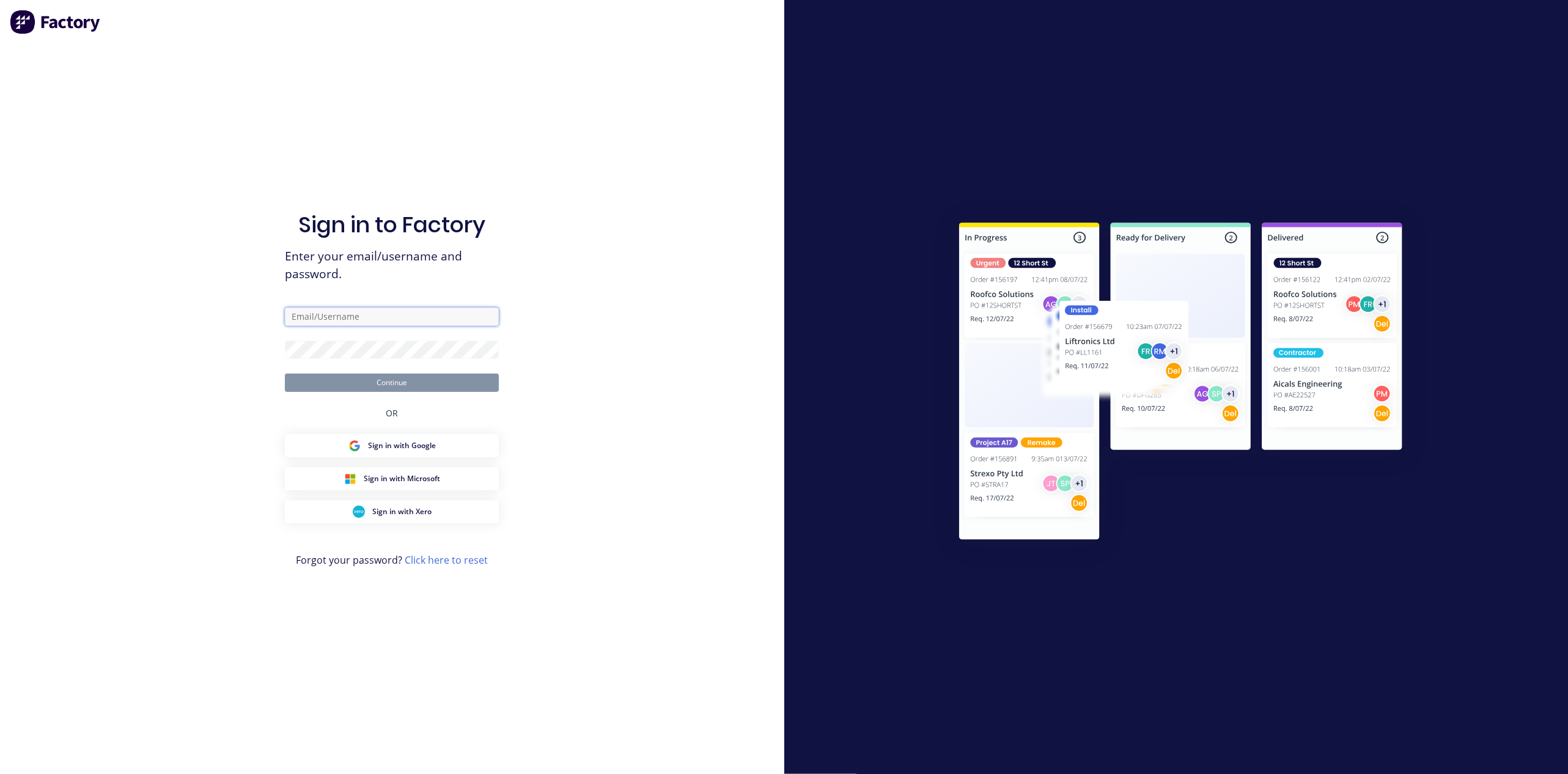
type input "[PERSON_NAME][EMAIL_ADDRESS][PERSON_NAME][DOMAIN_NAME]"
click at [348, 332] on form "[PERSON_NAME][EMAIL_ADDRESS][PERSON_NAME][DOMAIN_NAME] Continue" at bounding box center [392, 349] width 214 height 84
click at [284, 373] on button "Continue" at bounding box center [392, 382] width 214 height 18
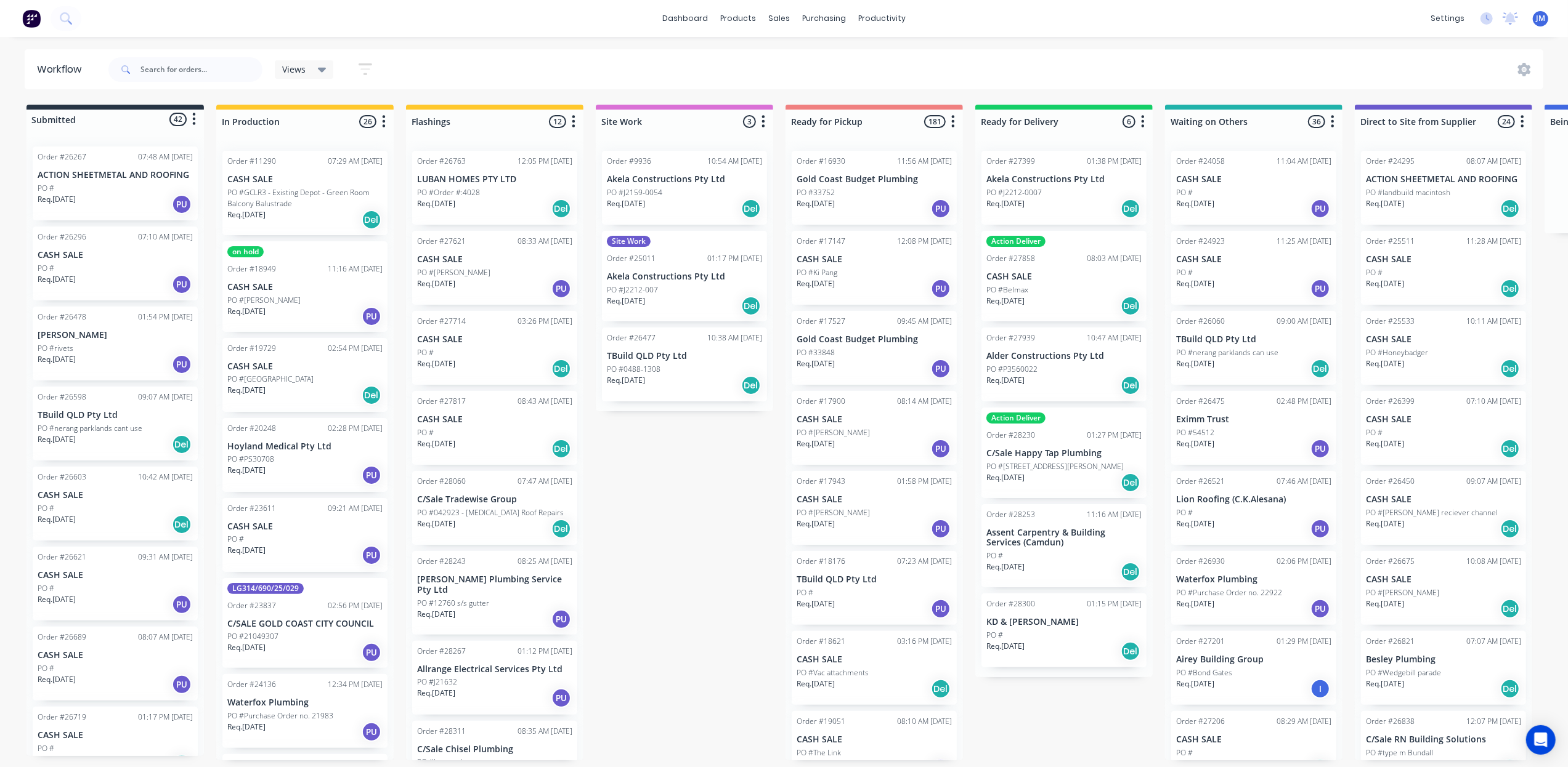
drag, startPoint x: 166, startPoint y: 82, endPoint x: 221, endPoint y: 82, distance: 55.0
click at [171, 79] on div at bounding box center [186, 70] width 153 height 37
click at [153, 68] on input "text" at bounding box center [202, 69] width 122 height 24
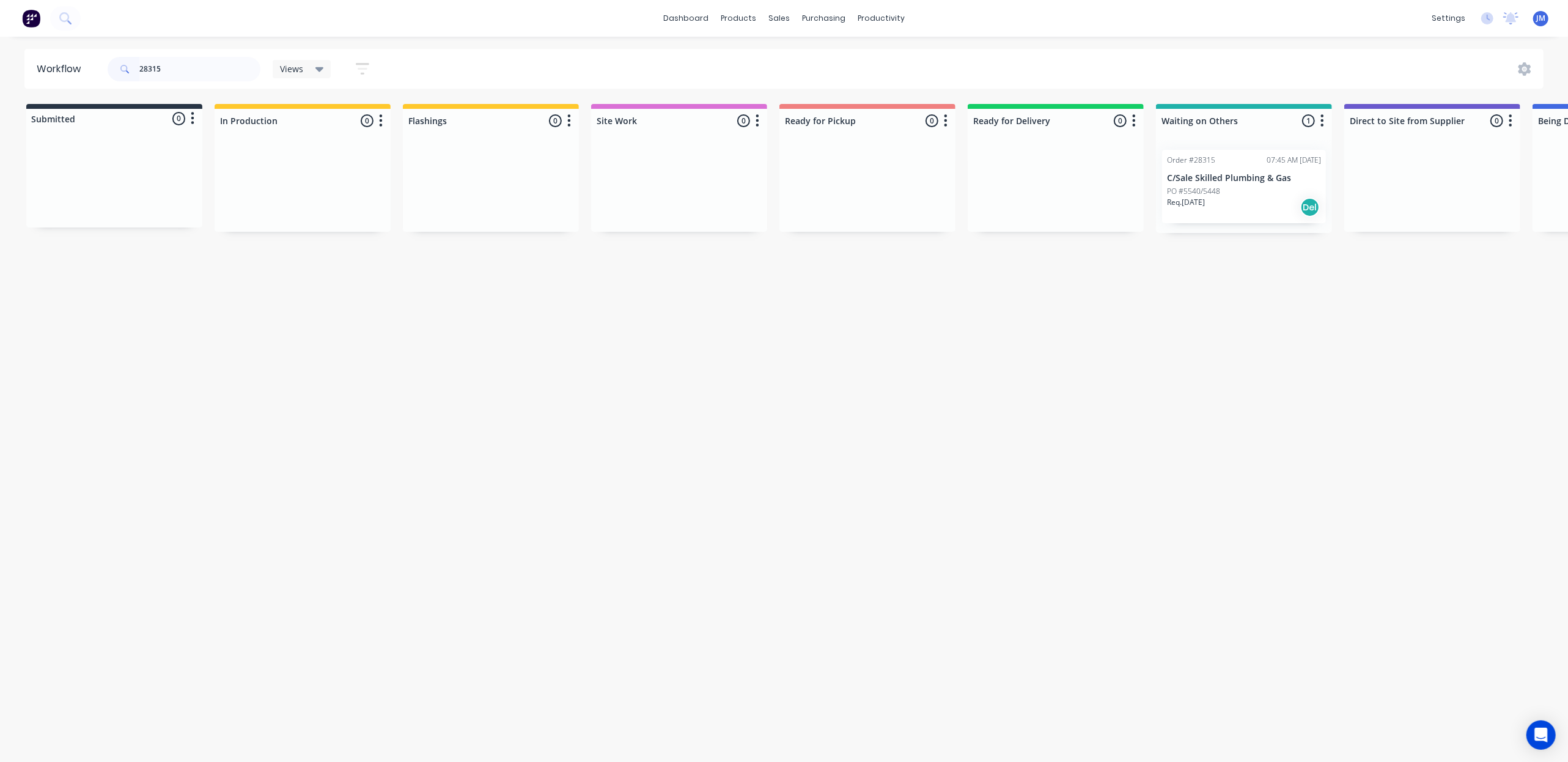
click at [1208, 190] on p "PO #5540/5448" at bounding box center [1193, 191] width 53 height 11
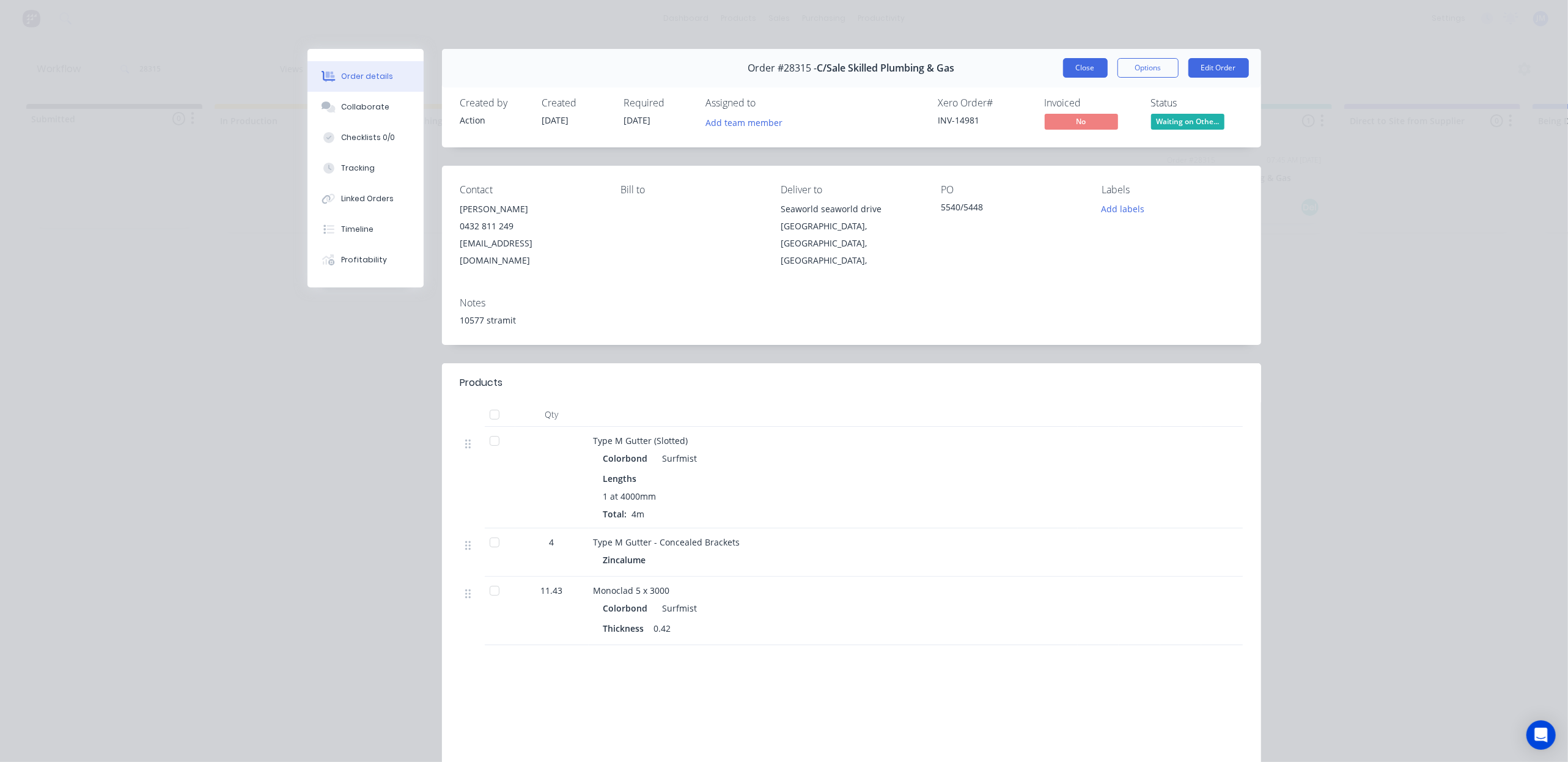
click at [1080, 71] on button "Close" at bounding box center [1086, 68] width 44 height 19
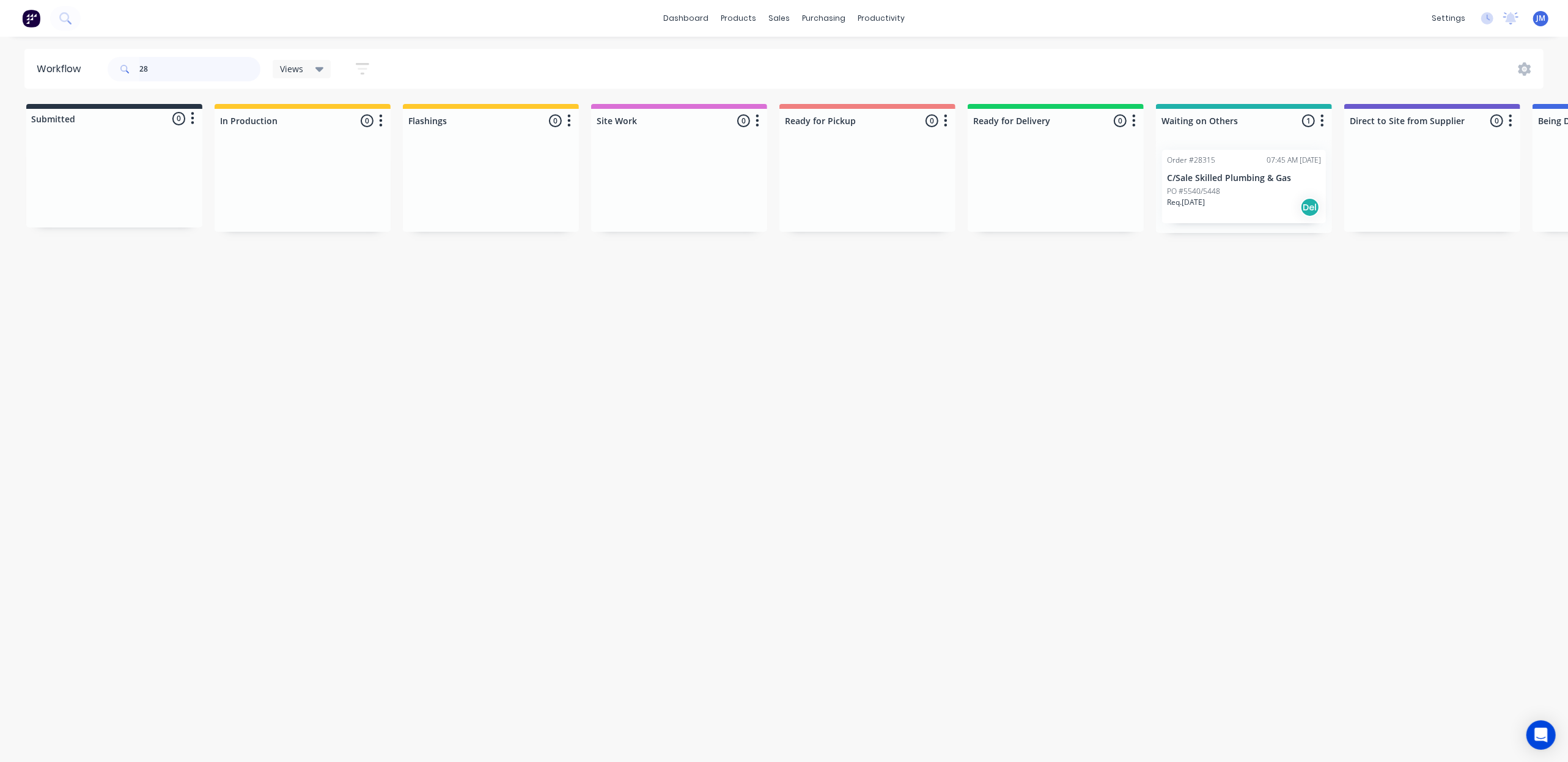
type input "2"
type input "skilled"
